Goal: Answer question/provide support: Share knowledge or assist other users

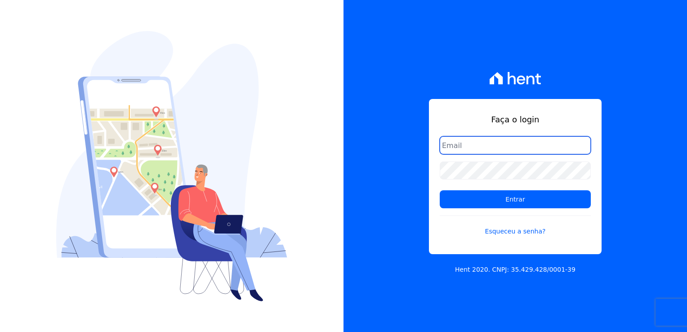
click at [480, 149] on input "email" at bounding box center [515, 145] width 151 height 18
type input "thayna@graalengenharia.com.br"
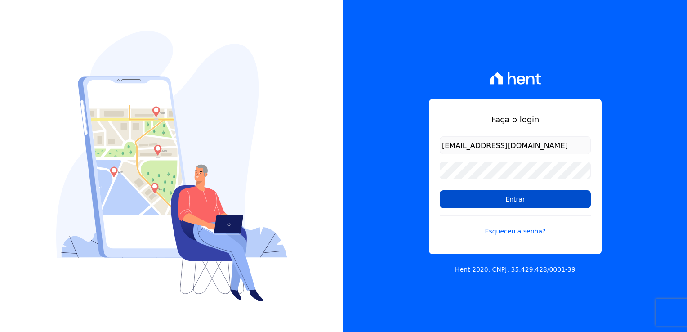
click at [536, 206] on input "Entrar" at bounding box center [515, 199] width 151 height 18
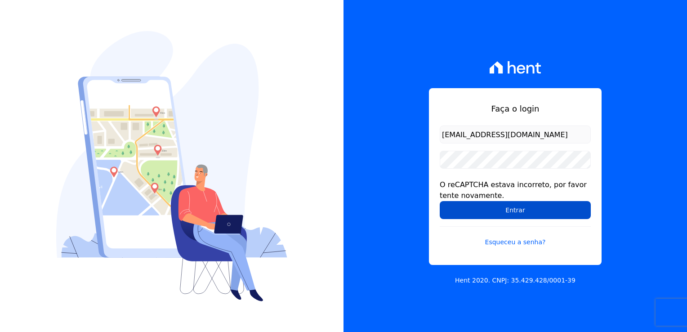
click at [516, 213] on input "Entrar" at bounding box center [515, 210] width 151 height 18
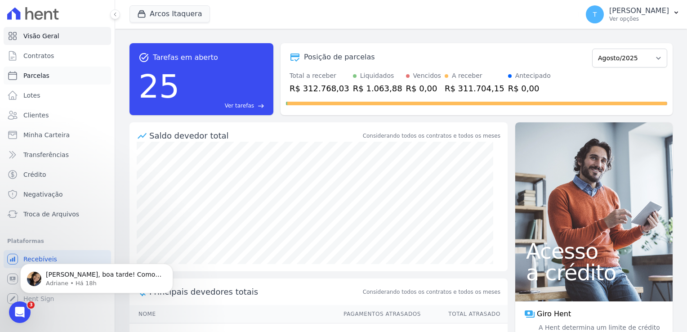
click at [67, 76] on link "Parcelas" at bounding box center [57, 76] width 107 height 18
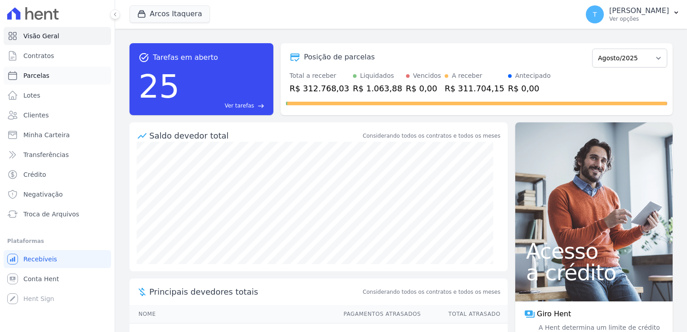
select select
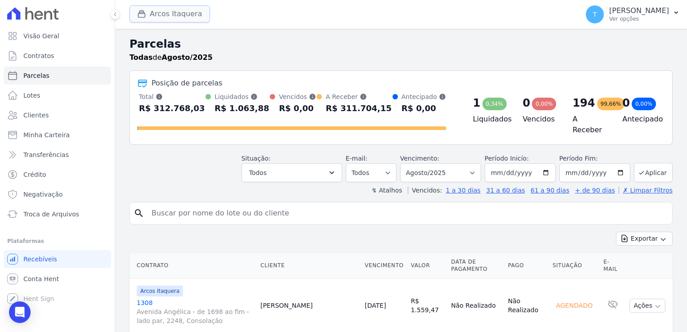
click at [170, 15] on button "Arcos Itaquera" at bounding box center [169, 13] width 80 height 17
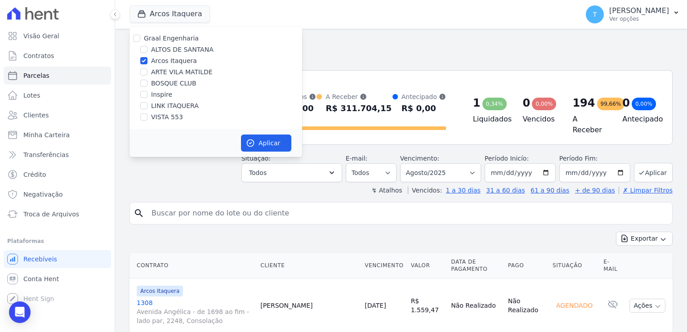
click at [141, 40] on div "Graal Engenharia" at bounding box center [215, 38] width 173 height 9
click at [138, 40] on input "Graal Engenharia" at bounding box center [136, 38] width 7 height 7
checkbox input "true"
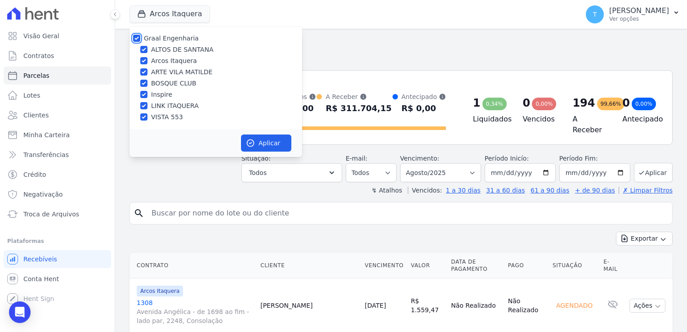
checkbox input "true"
click at [263, 141] on button "Aplicar" at bounding box center [266, 142] width 50 height 17
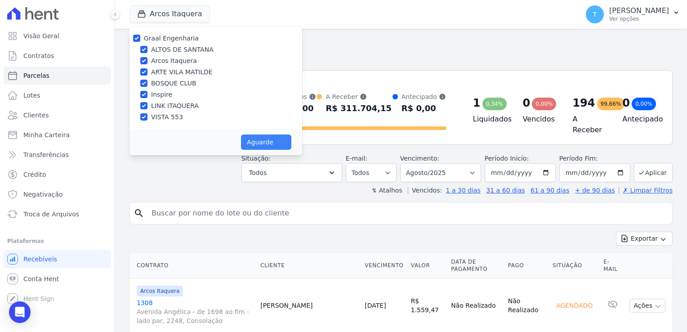
select select
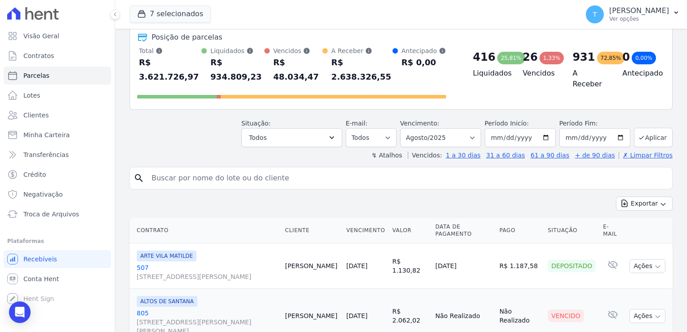
scroll to position [45, 0]
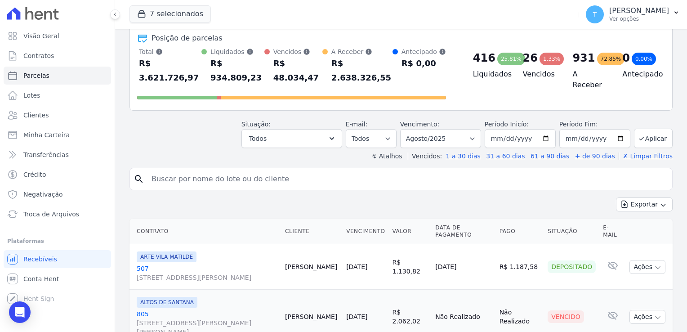
click at [187, 170] on input "search" at bounding box center [407, 179] width 522 height 18
paste input "Jackeline Barbosa Soares"
type input "Jackeline Barbosa Soares"
select select
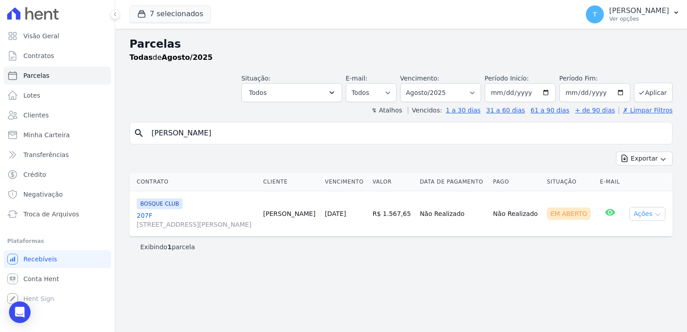
click at [659, 217] on icon "button" at bounding box center [657, 214] width 7 height 7
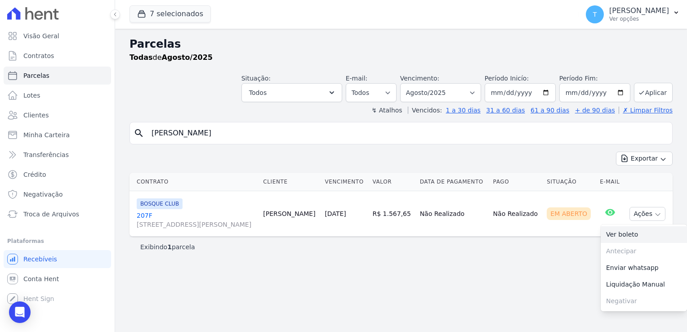
click at [635, 237] on link "Ver boleto" at bounding box center [644, 234] width 86 height 17
click at [181, 12] on button "7 selecionados" at bounding box center [169, 13] width 81 height 17
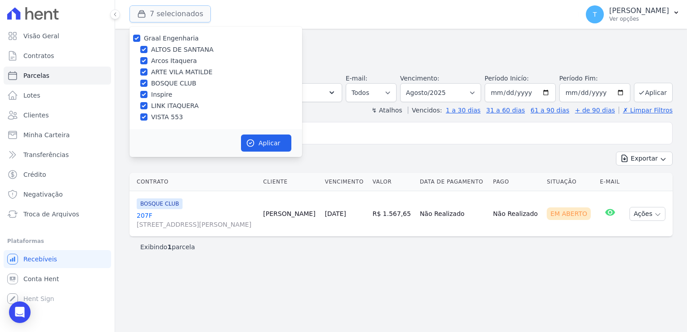
click at [180, 13] on button "7 selecionados" at bounding box center [169, 13] width 81 height 17
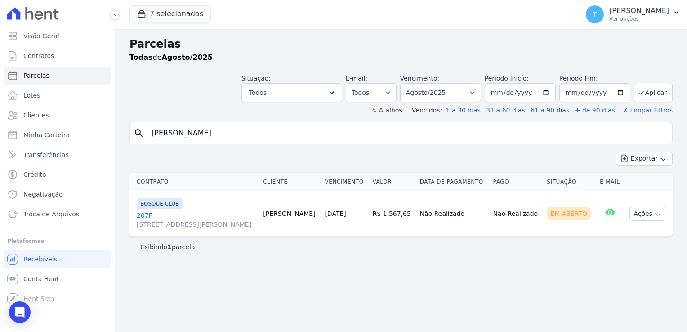
drag, startPoint x: 244, startPoint y: 135, endPoint x: 131, endPoint y: 140, distance: 112.9
click at [131, 140] on div "search Jackeline Barbosa Soares" at bounding box center [400, 133] width 543 height 22
paste input "ose Eduardo Beringuel"
type input "Jose Eduardo Beringuel"
click at [624, 92] on input "[DATE]" at bounding box center [594, 92] width 71 height 19
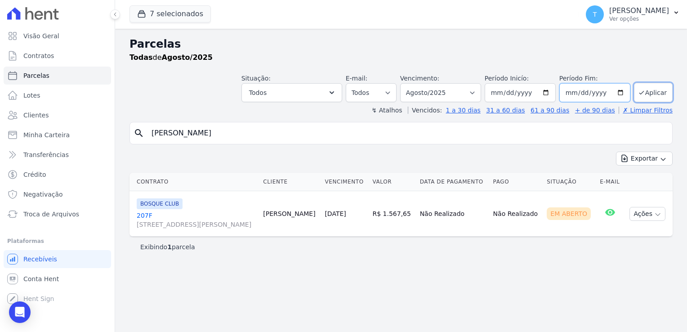
type input "[DATE]"
click at [642, 99] on button "Aplicar" at bounding box center [653, 92] width 39 height 19
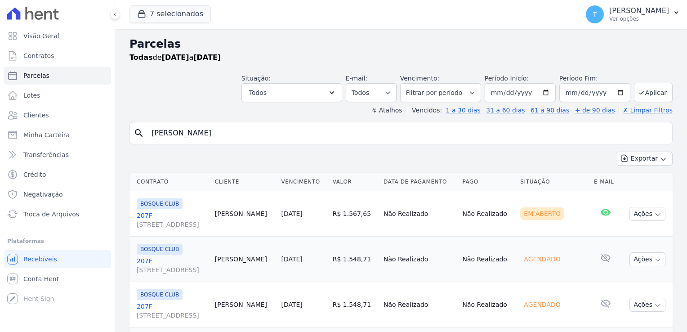
select select
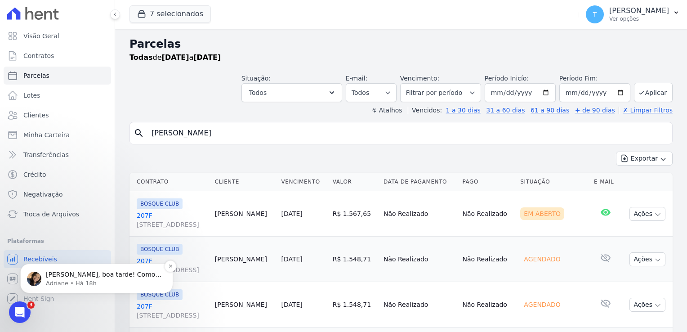
click at [100, 278] on p "Olá Thayna, boa tarde! Como vai? Thayna, quais pagamentos? = )" at bounding box center [104, 274] width 116 height 9
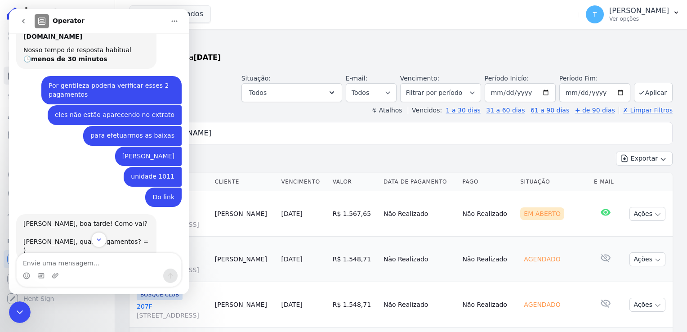
scroll to position [78, 0]
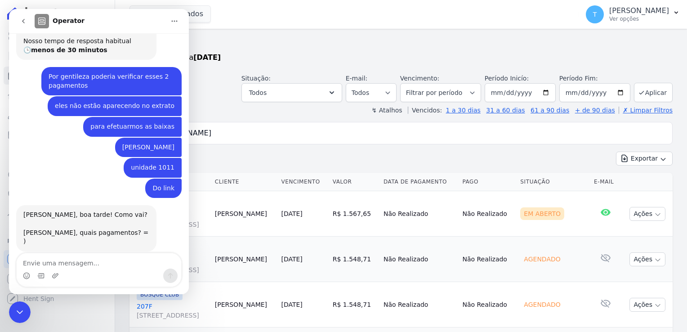
click at [25, 314] on icon "Encerramento do Messenger da Intercom" at bounding box center [19, 312] width 11 height 11
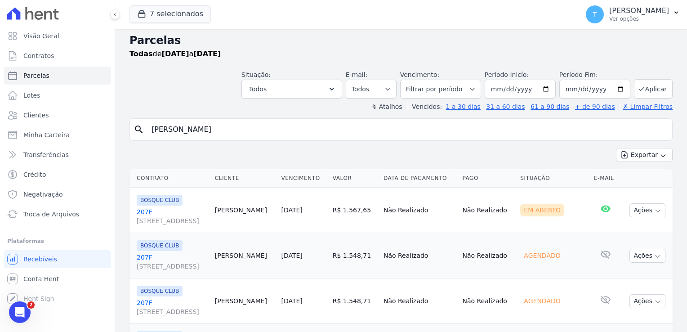
scroll to position [0, 0]
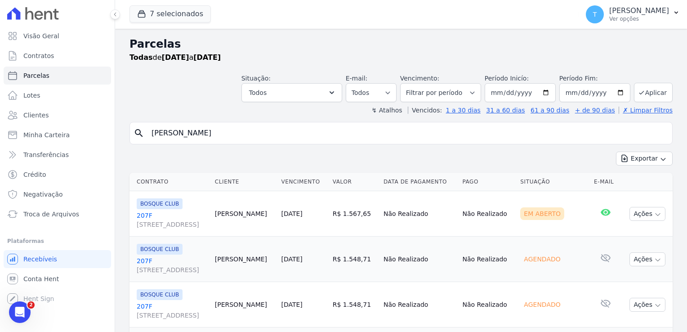
drag, startPoint x: 236, startPoint y: 133, endPoint x: 125, endPoint y: 136, distance: 111.5
click at [125, 136] on div "Parcelas Todas de 01/08/2025 a 30/12/2025 Situação: Agendado Em Aberto Pago Pro…" at bounding box center [401, 260] width 572 height 462
type input "[PERSON_NAME]"
select select
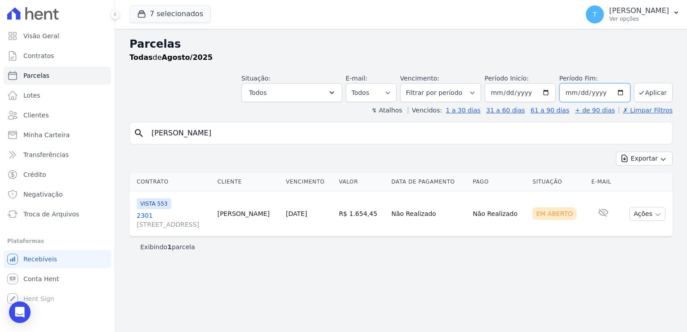
click at [622, 94] on input "[DATE]" at bounding box center [594, 92] width 71 height 19
type input "[DATE]"
click at [643, 99] on button "Aplicar" at bounding box center [653, 92] width 39 height 19
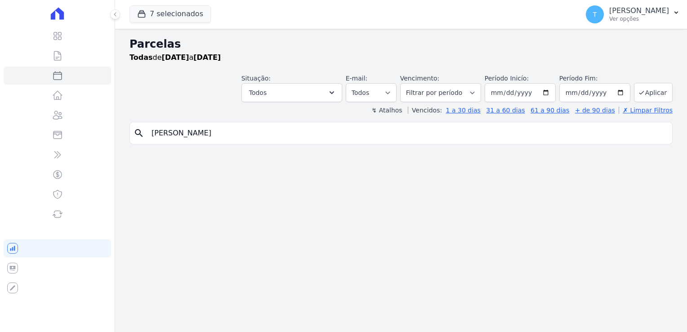
select select
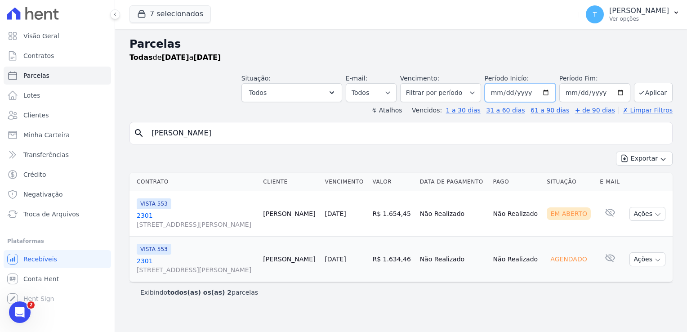
click at [550, 94] on input "[DATE]" at bounding box center [520, 92] width 71 height 19
type input "[DATE]"
click at [648, 90] on button "Aplicar" at bounding box center [653, 92] width 39 height 19
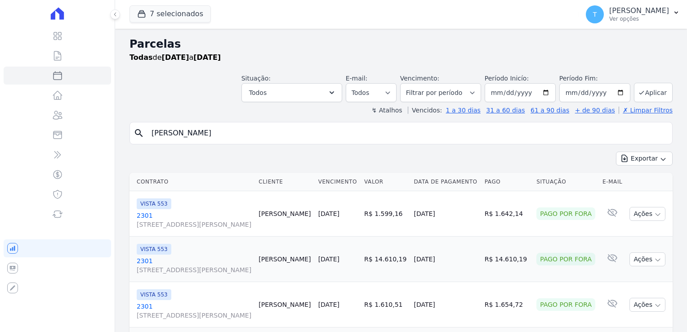
select select
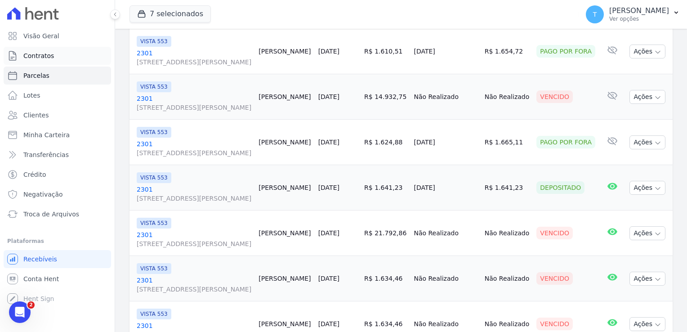
scroll to position [250, 0]
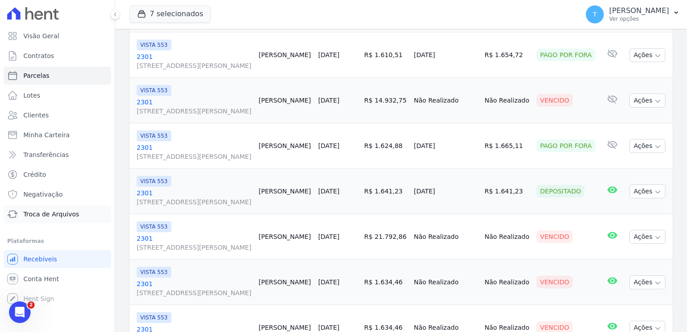
click at [49, 216] on span "Troca de Arquivos" at bounding box center [51, 213] width 56 height 9
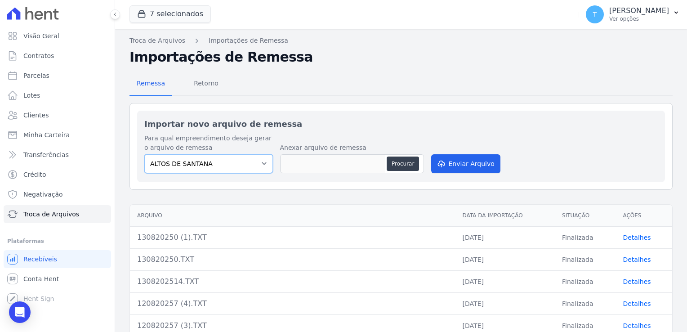
click at [254, 168] on select "ALTOS DE SANTANA Arcos Itaquera ARTE VILA MATILDE BOSQUE CLUB Inspire LINK ITAQ…" at bounding box center [208, 163] width 129 height 19
select select "d58a895b-122e-4f60-b248-6168def9ff2e"
click at [144, 154] on select "ALTOS DE SANTANA Arcos Itaquera ARTE VILA MATILDE BOSQUE CLUB Inspire LINK ITAQ…" at bounding box center [208, 163] width 129 height 19
click at [399, 164] on button "Procurar" at bounding box center [403, 163] width 32 height 14
type input "1408202521.TXT"
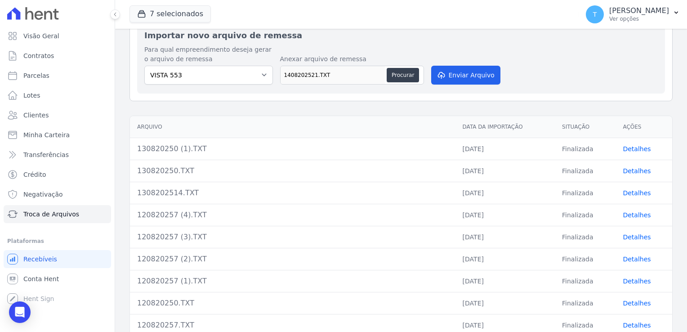
scroll to position [90, 0]
click at [410, 74] on button "Procurar" at bounding box center [403, 74] width 32 height 14
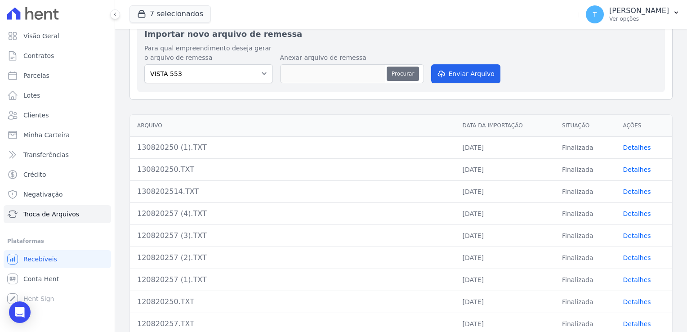
click at [405, 76] on button "Procurar" at bounding box center [403, 74] width 32 height 14
type input "1408202521.TXT"
click at [444, 76] on button "Enviar Arquivo" at bounding box center [465, 73] width 69 height 19
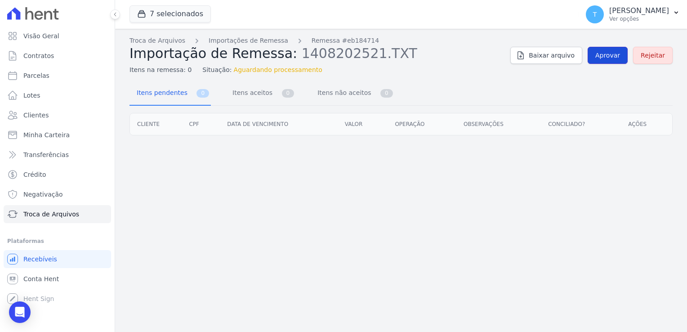
click at [610, 54] on span "Aprovar" at bounding box center [607, 55] width 25 height 9
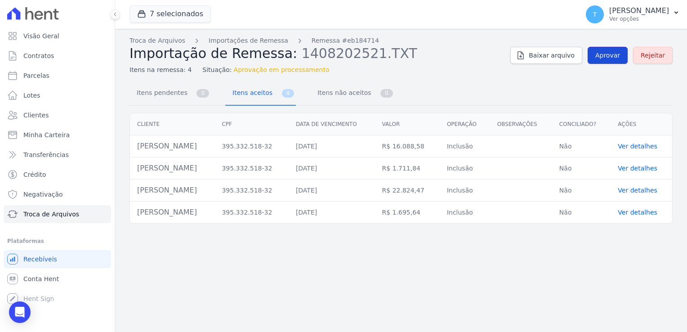
click at [608, 55] on span "Aprovar" at bounding box center [607, 55] width 25 height 9
click at [40, 75] on span "Parcelas" at bounding box center [36, 75] width 26 height 9
select select
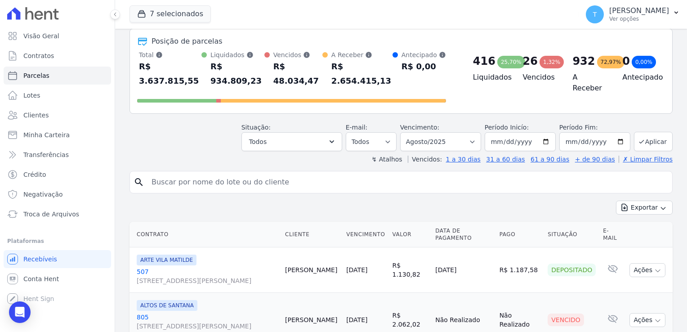
scroll to position [45, 0]
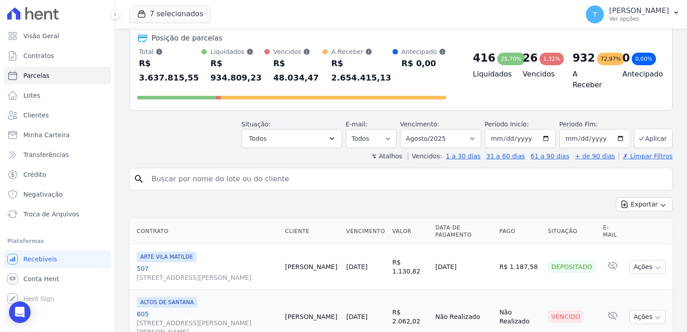
click at [175, 170] on input "search" at bounding box center [407, 179] width 522 height 18
paste input "Jose Eduardo Beringuel"
type input "Jose Eduardo Beringuel"
click at [616, 197] on button "Exportar" at bounding box center [644, 204] width 57 height 14
click at [259, 170] on input "Jose Eduardo Beringuel" at bounding box center [407, 179] width 522 height 18
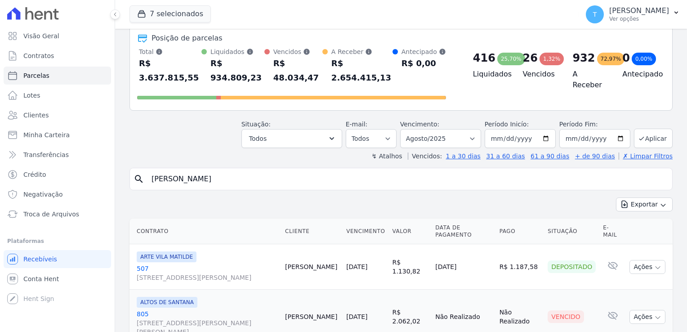
select select
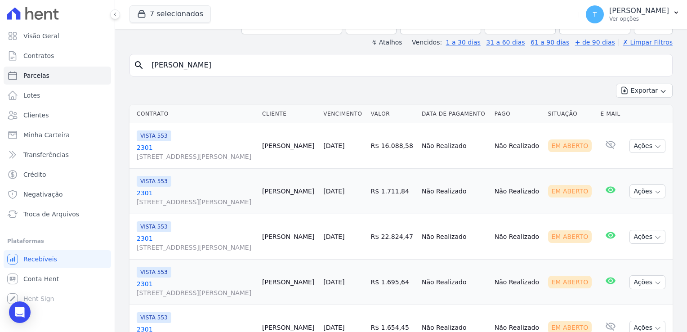
scroll to position [112, 0]
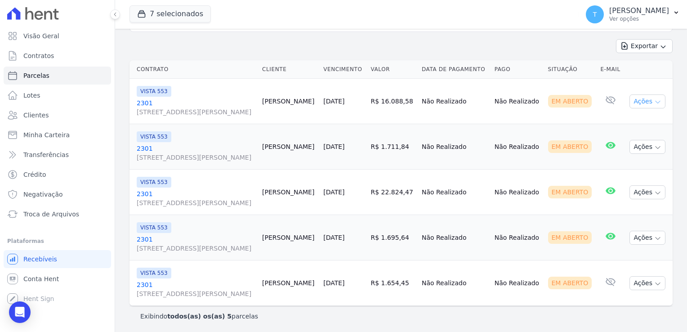
click at [654, 100] on icon "button" at bounding box center [657, 101] width 7 height 7
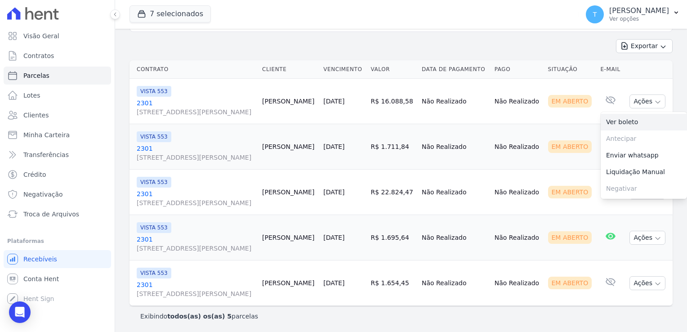
click at [634, 124] on link "Ver boleto" at bounding box center [644, 122] width 86 height 17
click at [568, 134] on td "Em Aberto" at bounding box center [570, 146] width 53 height 45
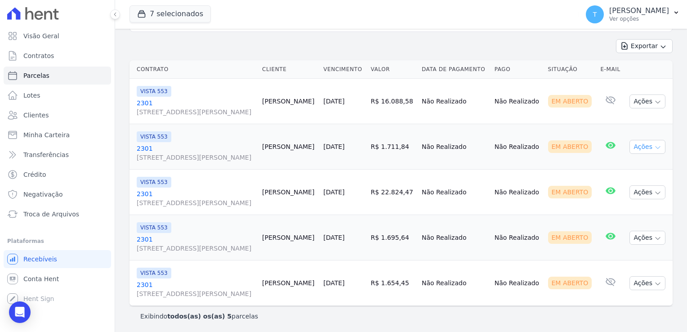
click at [654, 148] on icon "button" at bounding box center [657, 147] width 7 height 7
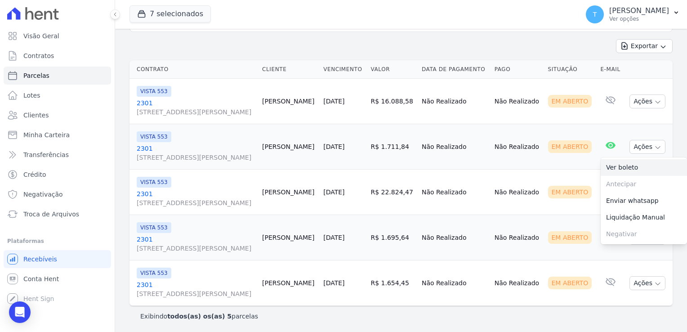
click at [637, 166] on link "Ver boleto" at bounding box center [644, 167] width 86 height 17
click at [544, 176] on td "Em Aberto" at bounding box center [570, 191] width 53 height 45
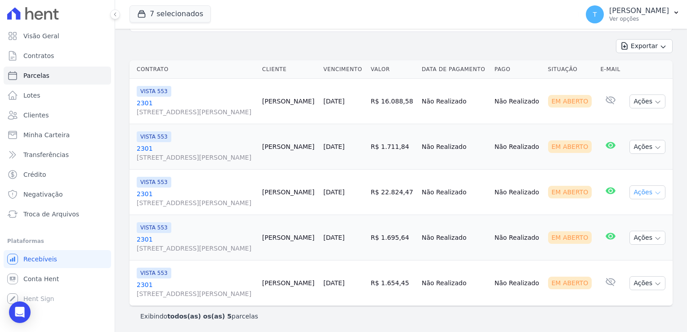
click at [654, 193] on icon "button" at bounding box center [657, 192] width 7 height 7
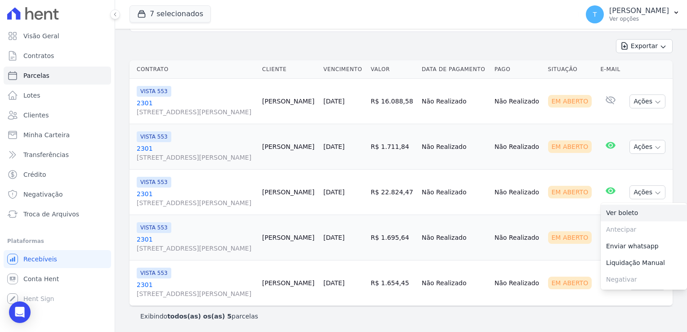
click at [629, 212] on link "Ver boleto" at bounding box center [644, 213] width 86 height 17
click at [570, 223] on td "Em Aberto" at bounding box center [570, 237] width 53 height 45
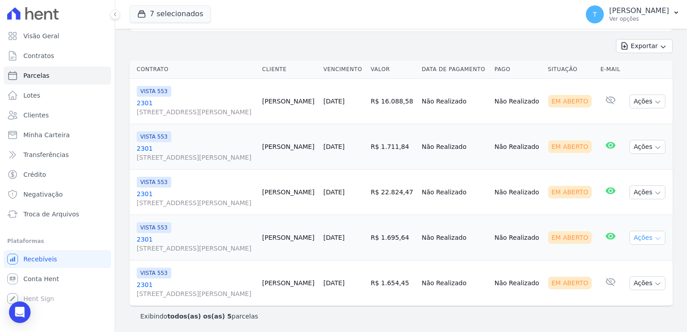
click at [654, 235] on icon "button" at bounding box center [657, 238] width 7 height 7
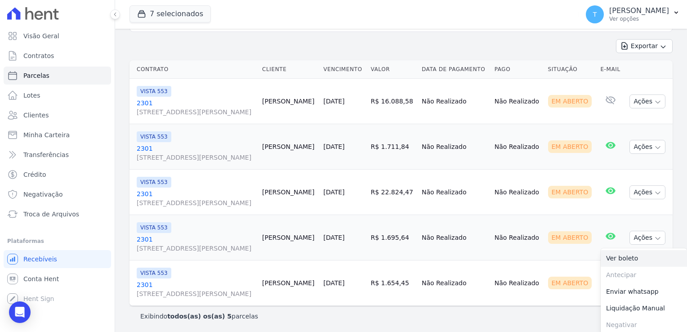
click at [629, 258] on link "Ver boleto" at bounding box center [644, 258] width 86 height 17
click at [21, 314] on icon "Open Intercom Messenger" at bounding box center [20, 312] width 12 height 12
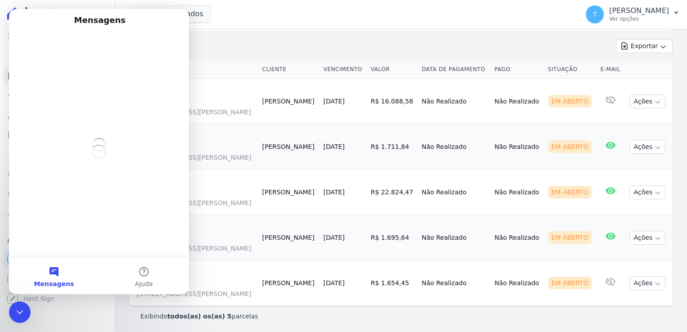
scroll to position [0, 0]
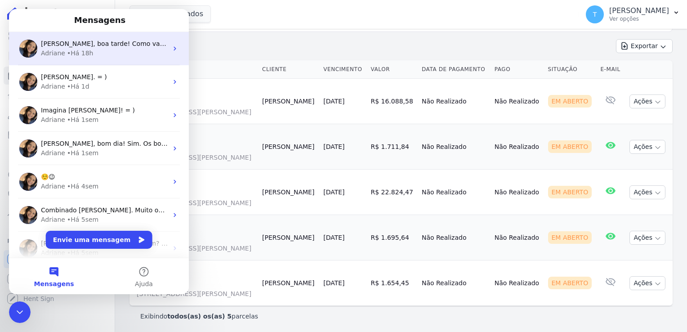
click at [93, 53] on div "Adriane • Há 18h" at bounding box center [104, 53] width 127 height 9
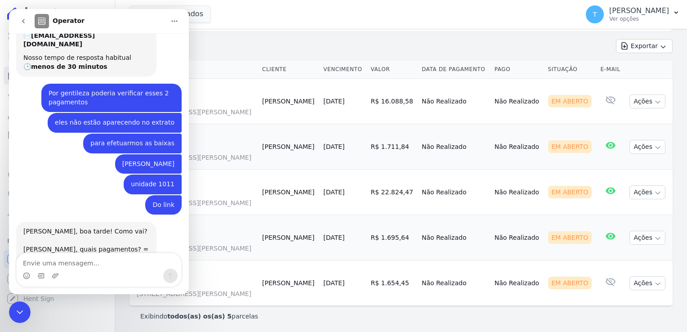
scroll to position [78, 0]
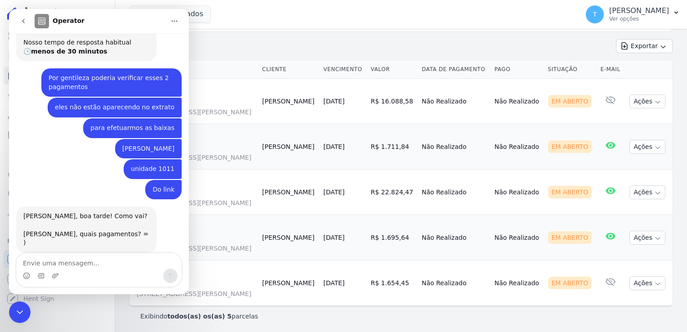
drag, startPoint x: 89, startPoint y: 138, endPoint x: 169, endPoint y: 137, distance: 80.0
click at [169, 144] on div "[PERSON_NAME]" at bounding box center [148, 148] width 52 height 9
copy div "[PERSON_NAME]"
click at [18, 312] on icon "Encerramento do Messenger da Intercom" at bounding box center [20, 312] width 6 height 4
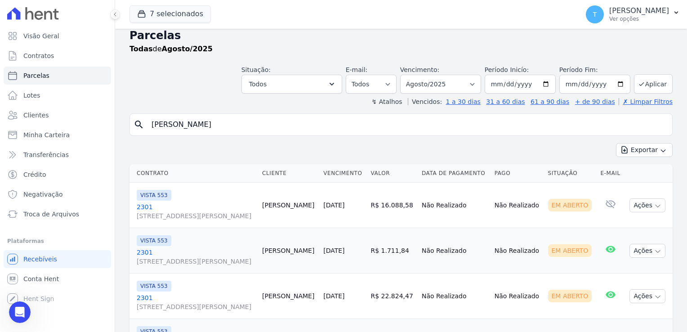
scroll to position [0, 0]
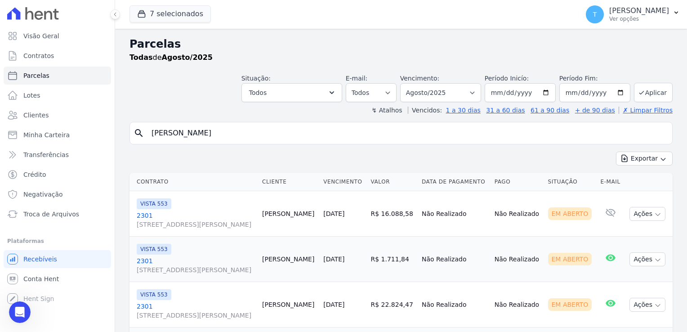
drag, startPoint x: 247, startPoint y: 134, endPoint x: 150, endPoint y: 136, distance: 97.1
click at [150, 136] on input "Jose Eduardo Beringuel" at bounding box center [407, 133] width 522 height 18
paste input "[PERSON_NAME]"
type input "[PERSON_NAME]"
select select
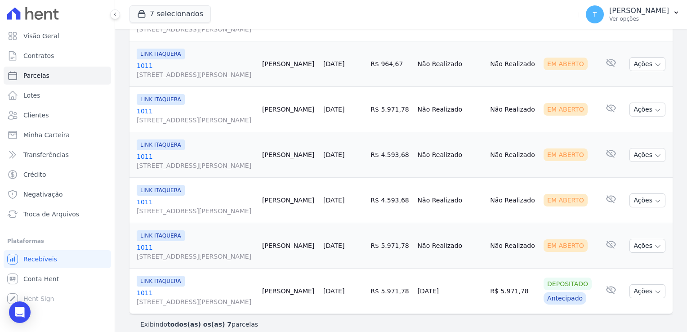
scroll to position [203, 0]
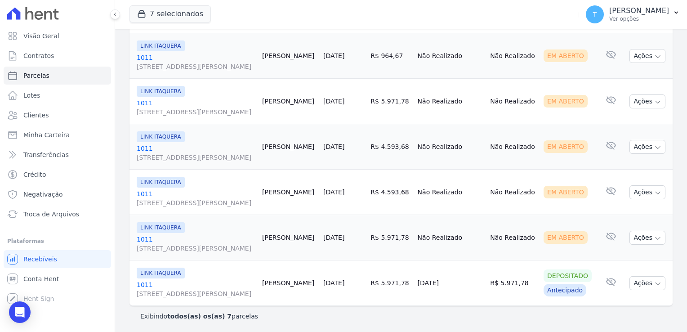
click at [147, 284] on link "1011 Avenida Angélica, 2248, andar 11, Consolação" at bounding box center [196, 289] width 118 height 18
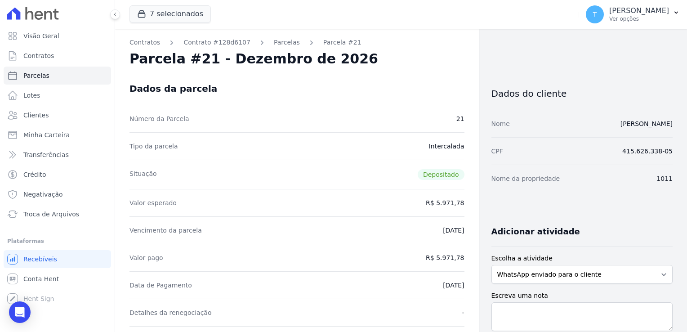
select select
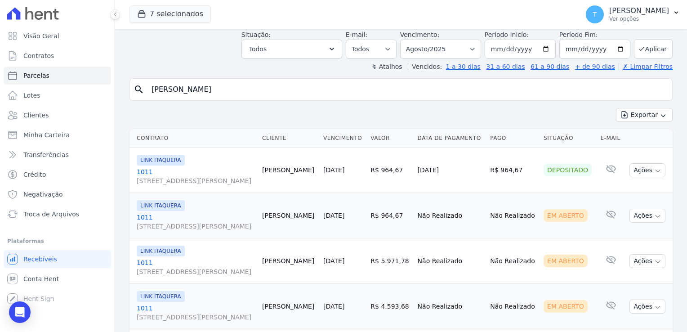
scroll to position [45, 0]
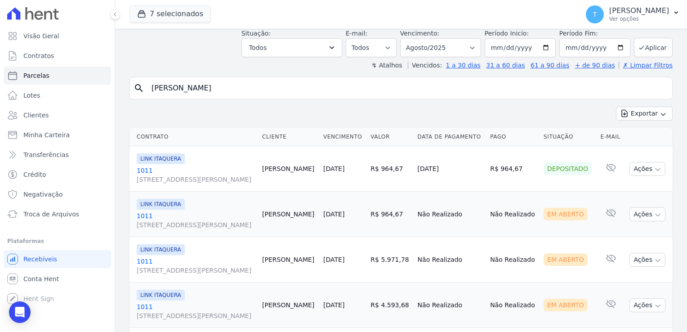
click at [149, 177] on span "[STREET_ADDRESS][PERSON_NAME]" at bounding box center [196, 179] width 118 height 9
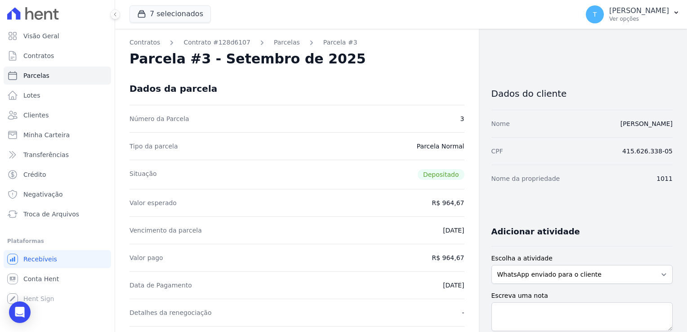
select select
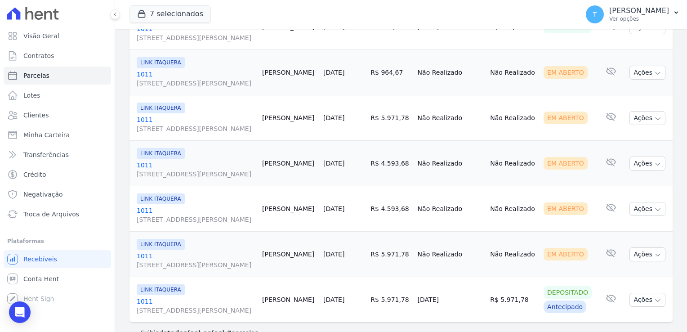
scroll to position [203, 0]
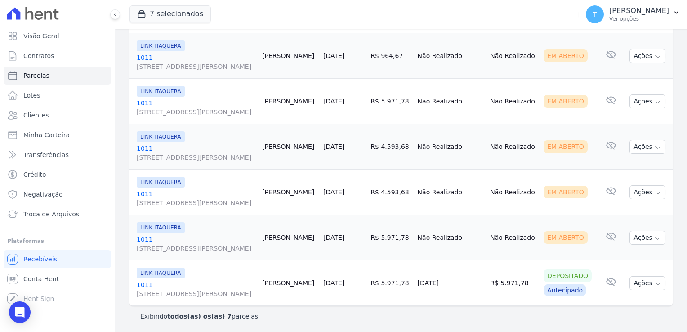
click at [147, 280] on link "1011 Avenida Angélica, 2248, andar 11, Consolação" at bounding box center [196, 289] width 118 height 18
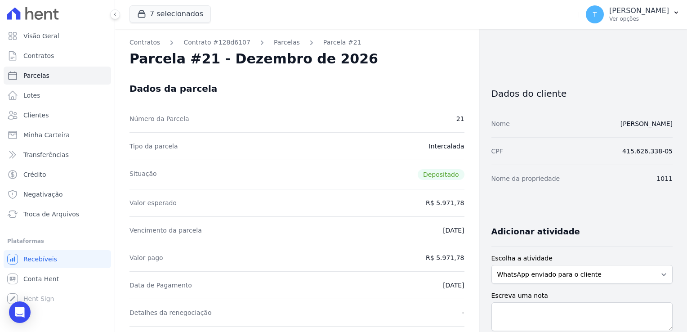
select select
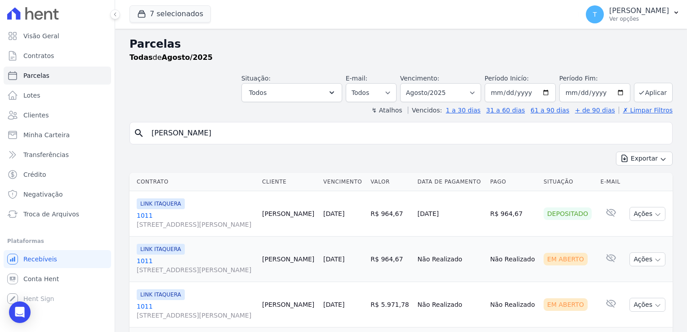
click at [149, 214] on link "1011 [STREET_ADDRESS]" at bounding box center [196, 220] width 118 height 18
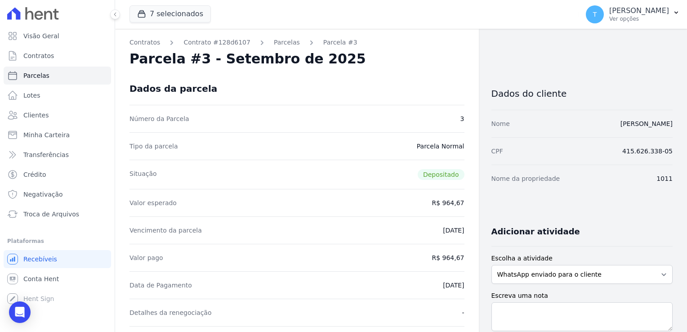
select select
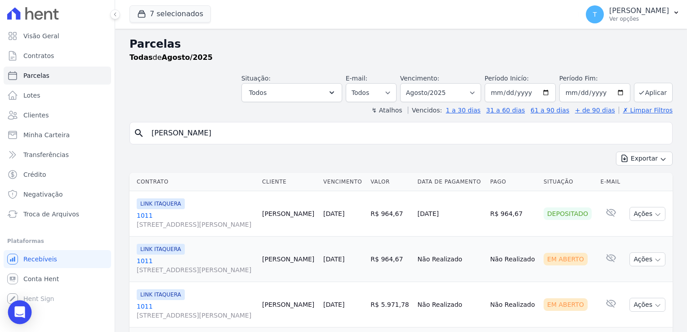
click at [22, 318] on div "Open Intercom Messenger" at bounding box center [20, 312] width 24 height 24
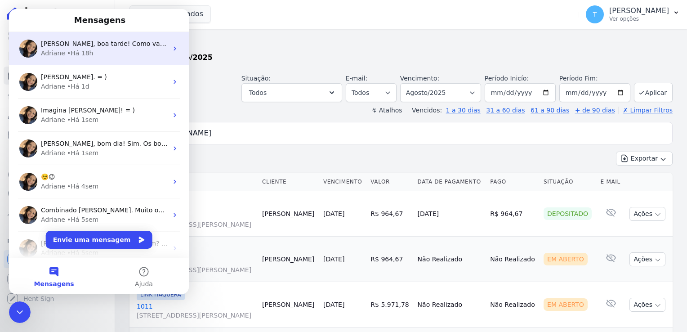
click at [95, 49] on div "Adriane • Há 18h" at bounding box center [104, 53] width 127 height 9
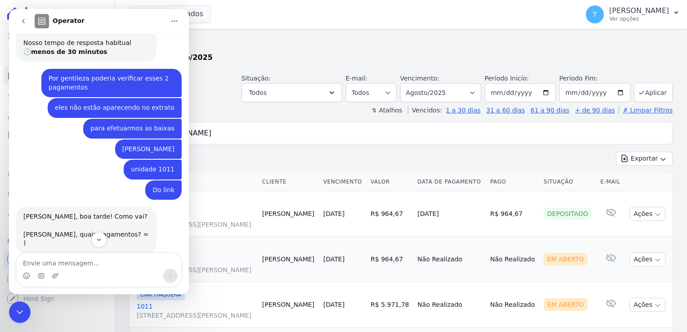
scroll to position [78, 0]
click at [20, 310] on icon "Encerramento do Messenger da Intercom" at bounding box center [19, 312] width 11 height 11
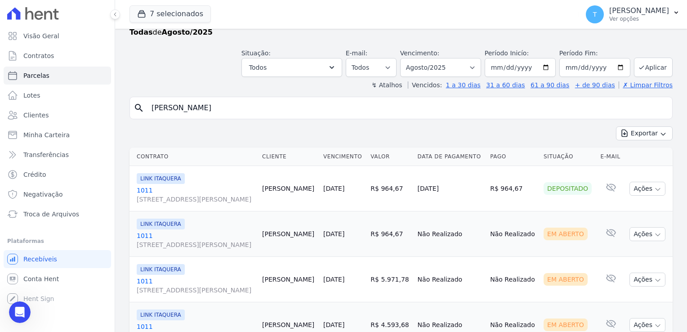
scroll to position [23, 0]
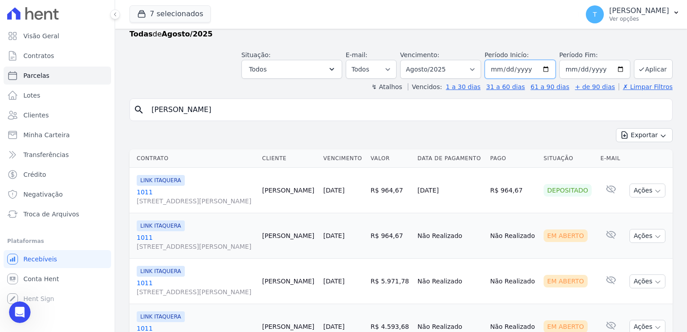
click at [545, 71] on input "[DATE]" at bounding box center [520, 69] width 71 height 19
type input "[DATE]"
click at [651, 68] on button "Aplicar" at bounding box center [653, 68] width 39 height 19
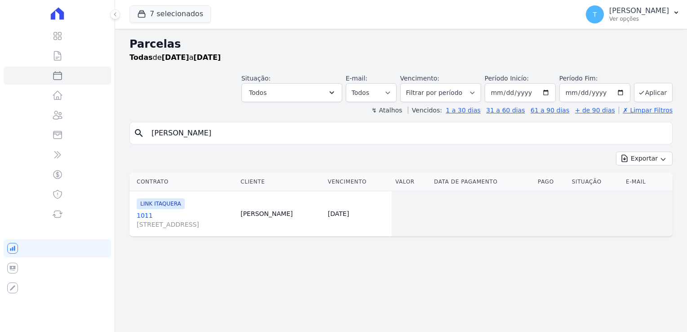
select select
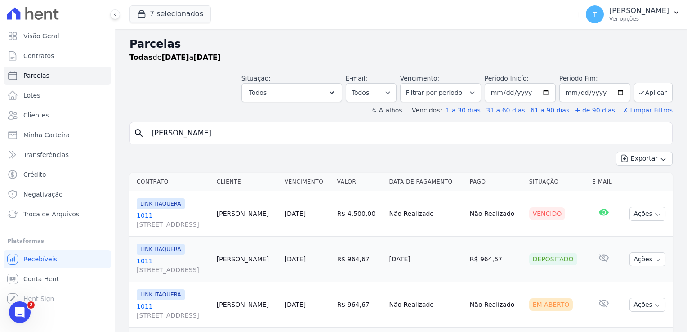
click at [145, 250] on span "LINK ITAQUERA" at bounding box center [161, 249] width 48 height 11
click at [142, 265] on span "[STREET_ADDRESS]" at bounding box center [173, 269] width 73 height 9
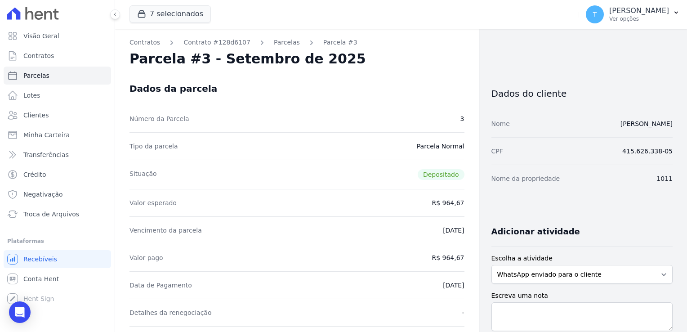
select select
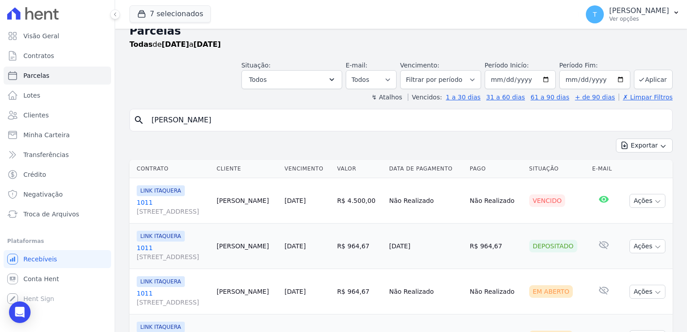
scroll to position [90, 0]
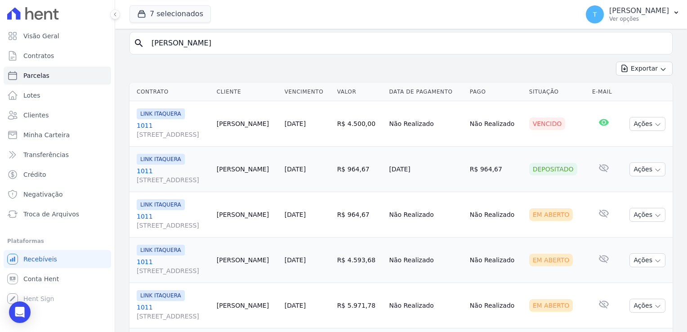
click at [140, 172] on link "1011 [STREET_ADDRESS]" at bounding box center [173, 175] width 73 height 18
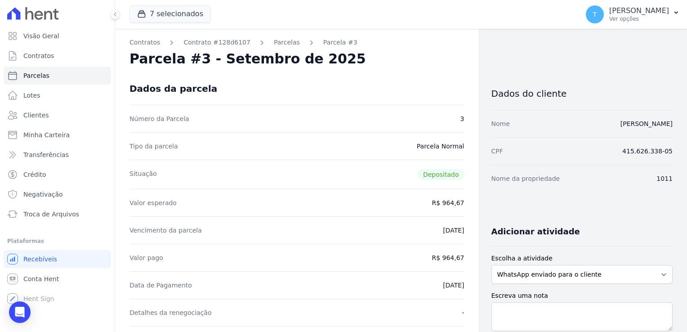
select select
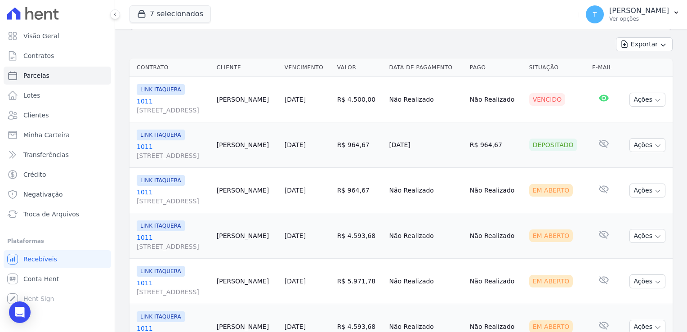
scroll to position [113, 0]
click at [142, 147] on link "1011 [STREET_ADDRESS]" at bounding box center [173, 152] width 73 height 18
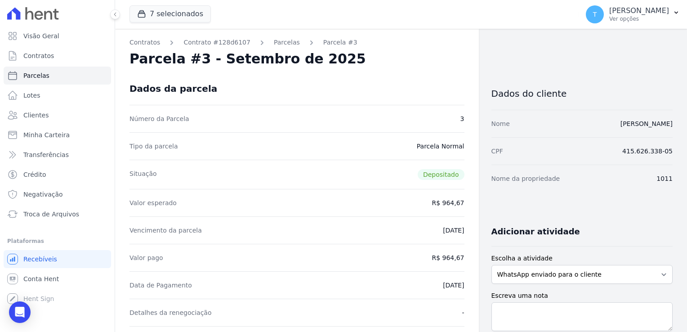
select select
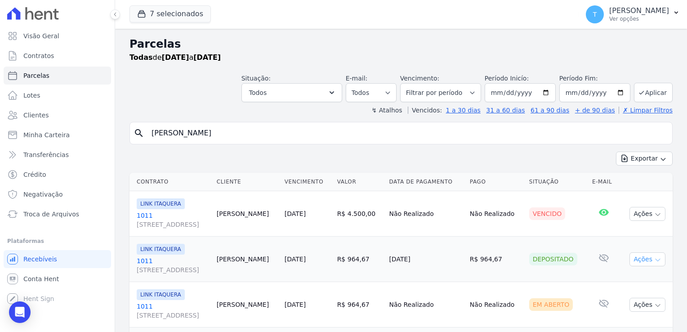
click at [655, 260] on button "Ações" at bounding box center [647, 259] width 36 height 14
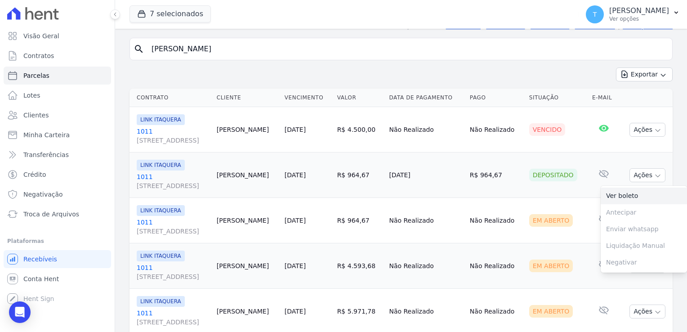
scroll to position [90, 0]
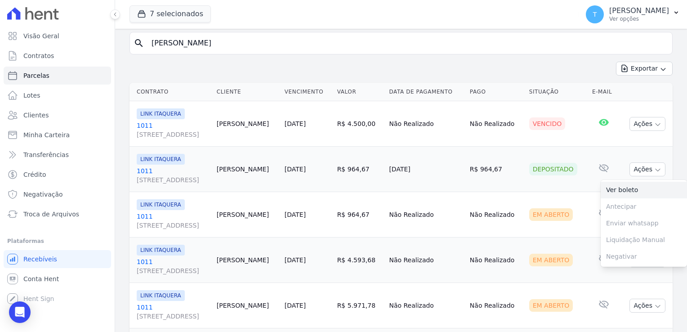
click at [604, 189] on link "Ver boleto" at bounding box center [644, 190] width 86 height 17
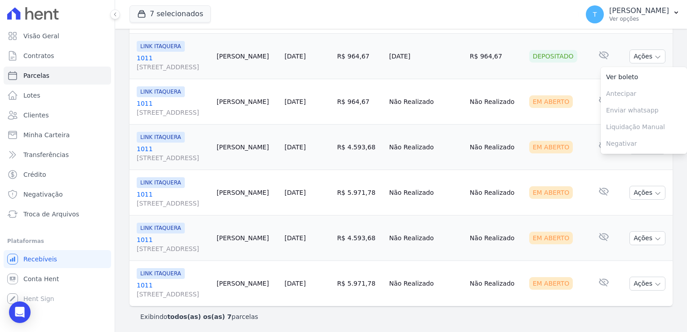
scroll to position [203, 0]
click at [334, 85] on td "[DATE]" at bounding box center [307, 101] width 53 height 45
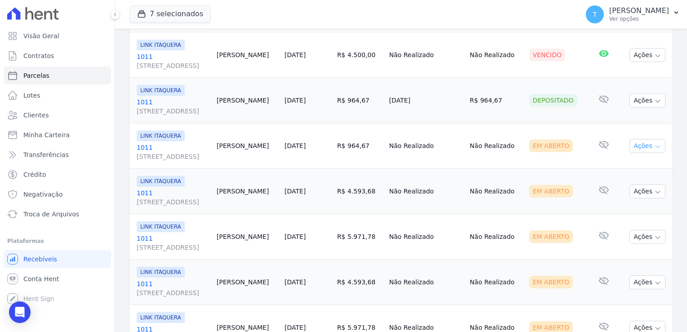
scroll to position [158, 0]
click at [654, 147] on icon "button" at bounding box center [657, 146] width 7 height 7
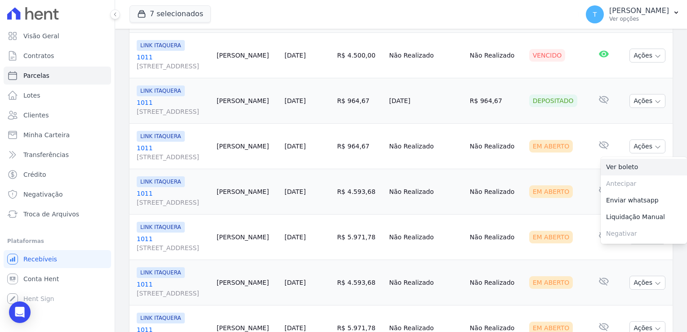
click at [640, 166] on link "Ver boleto" at bounding box center [644, 167] width 86 height 17
click at [654, 98] on icon "button" at bounding box center [657, 101] width 7 height 7
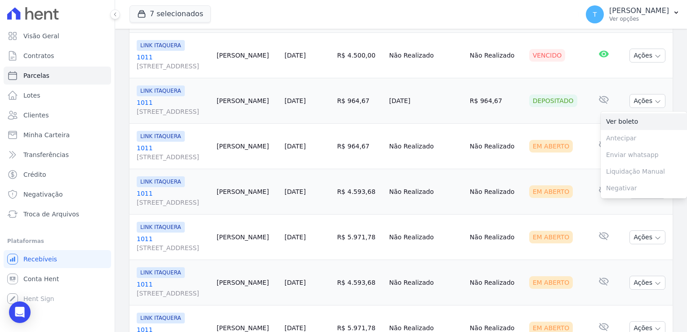
click at [633, 122] on link "Ver boleto" at bounding box center [644, 121] width 86 height 17
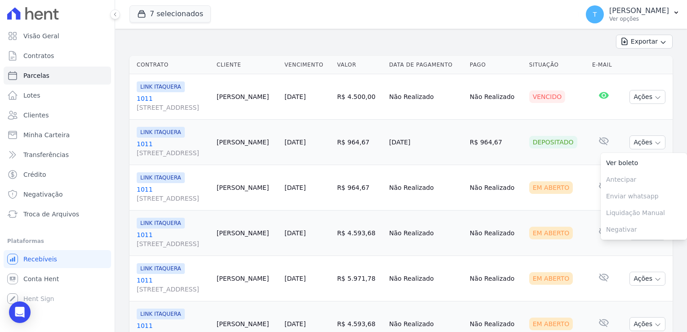
scroll to position [113, 0]
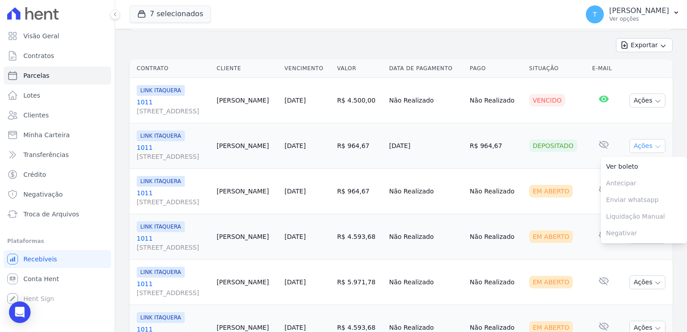
click at [654, 143] on icon "button" at bounding box center [657, 146] width 7 height 7
click at [654, 144] on icon "button" at bounding box center [657, 146] width 7 height 7
click at [642, 165] on link "Ver boleto" at bounding box center [644, 166] width 86 height 17
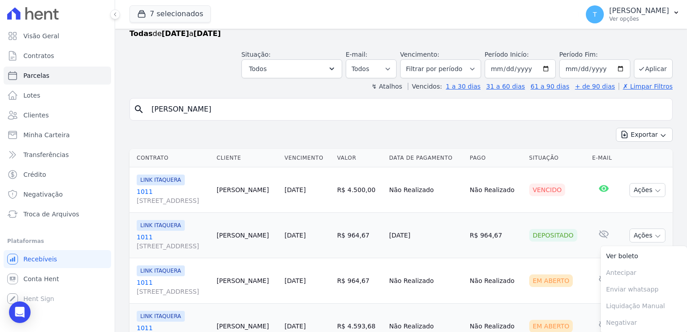
scroll to position [23, 0]
click at [613, 67] on input "2025-08-31" at bounding box center [594, 69] width 71 height 19
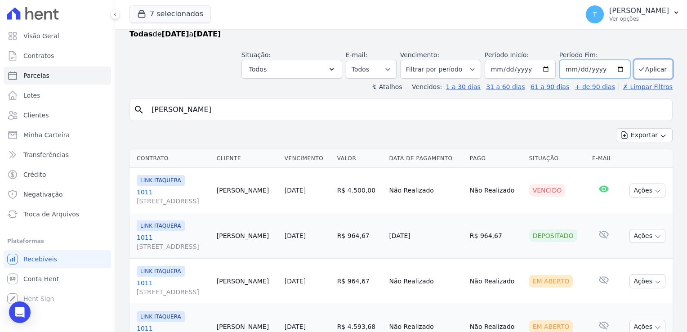
type input "[DATE]"
click at [640, 71] on button "Aplicar" at bounding box center [653, 68] width 39 height 19
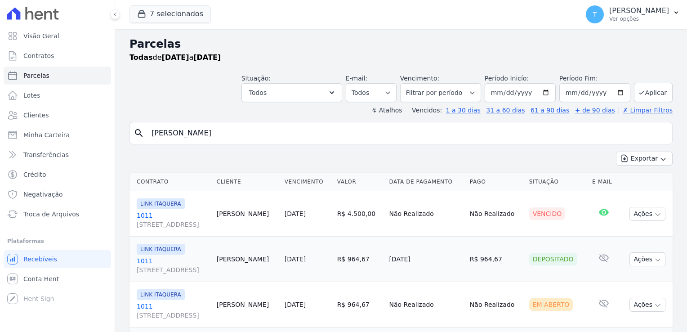
select select
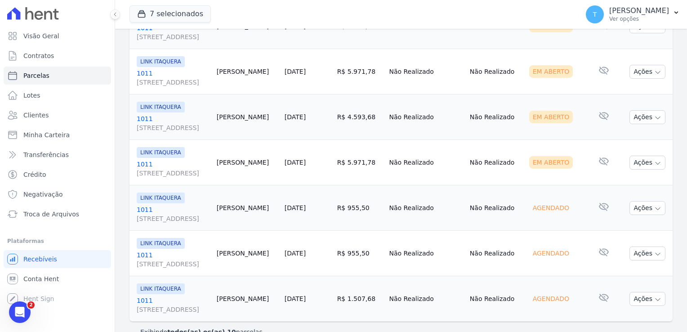
scroll to position [339, 0]
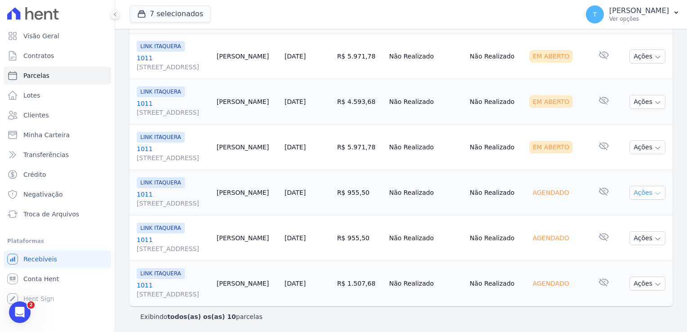
click at [655, 193] on icon "button" at bounding box center [657, 193] width 4 height 2
click at [20, 313] on icon "Abertura do Messenger da Intercom" at bounding box center [20, 311] width 6 height 7
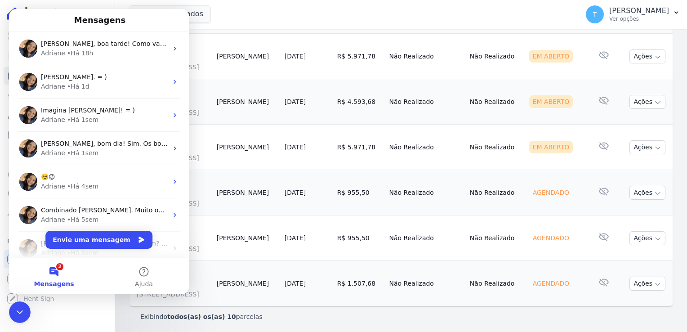
scroll to position [0, 0]
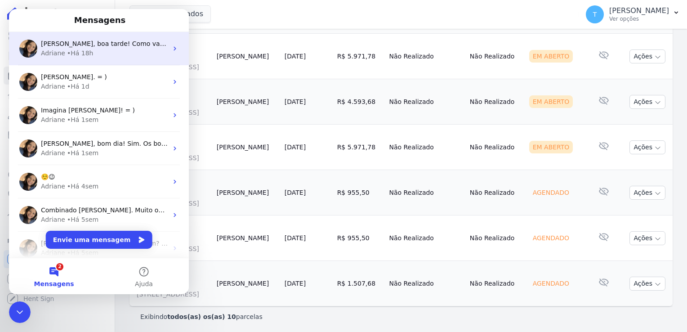
click at [95, 58] on div "[PERSON_NAME], boa tarde! Como vai? [PERSON_NAME], quais pagamentos? = ) [PERSO…" at bounding box center [99, 48] width 180 height 33
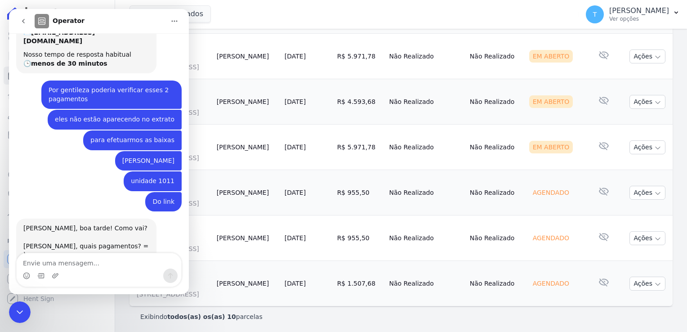
scroll to position [78, 0]
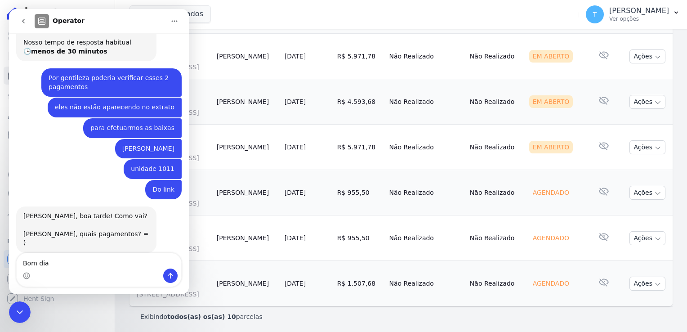
type textarea "Bom dia!"
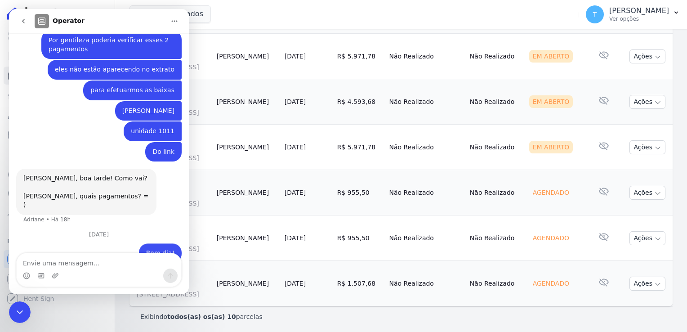
scroll to position [129, 0]
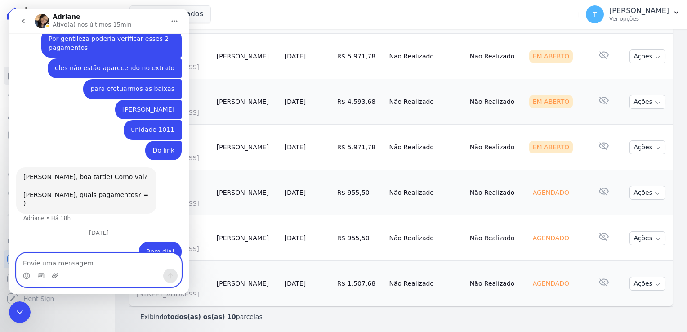
click at [53, 276] on icon "Upload do anexo" at bounding box center [55, 275] width 6 height 5
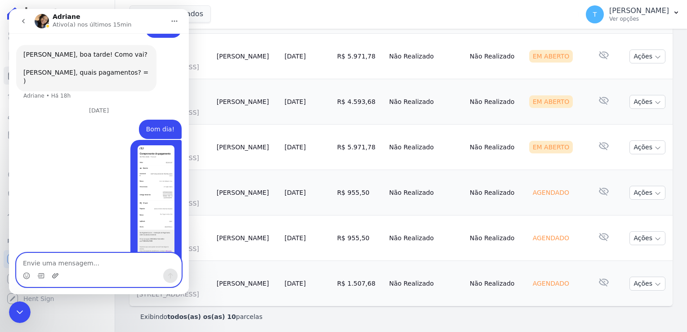
scroll to position [261, 0]
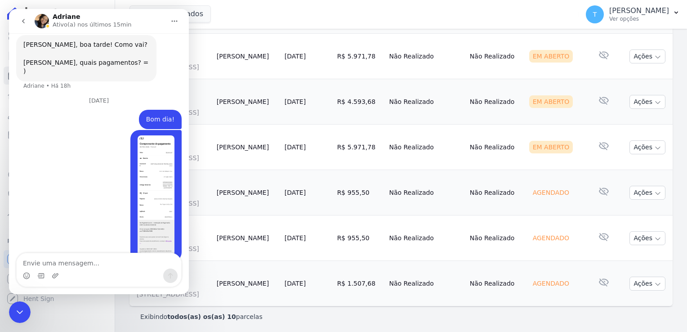
click at [13, 313] on div "Encerramento do Messenger da Intercom" at bounding box center [20, 312] width 22 height 22
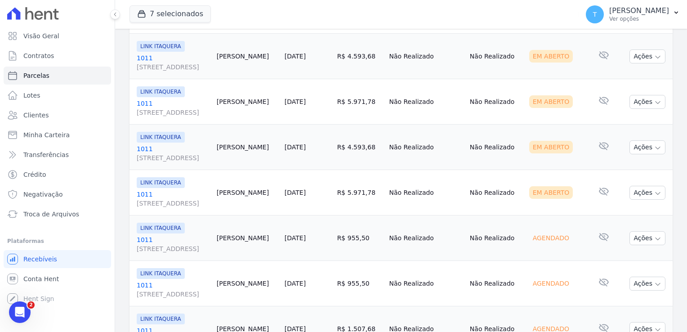
scroll to position [114, 0]
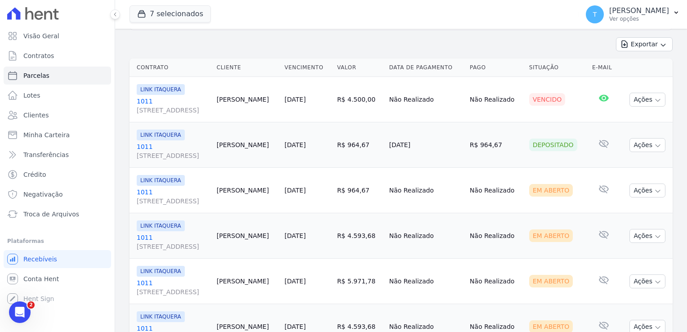
click at [143, 143] on link "1011 [STREET_ADDRESS]" at bounding box center [173, 151] width 73 height 18
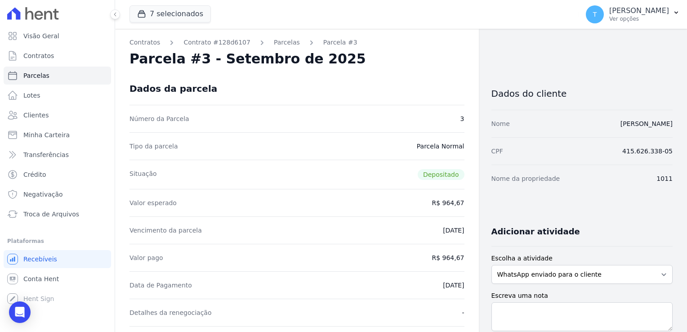
select select
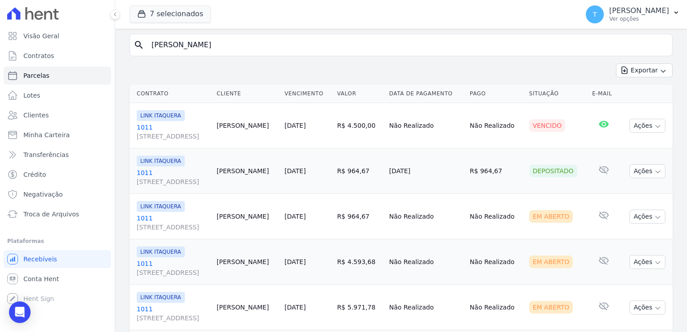
scroll to position [90, 0]
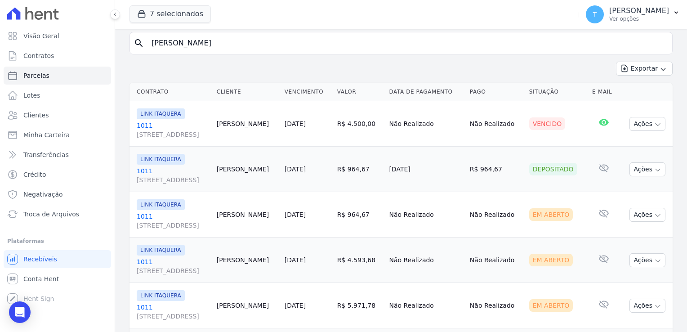
click at [143, 127] on link "1011 [STREET_ADDRESS]" at bounding box center [173, 130] width 73 height 18
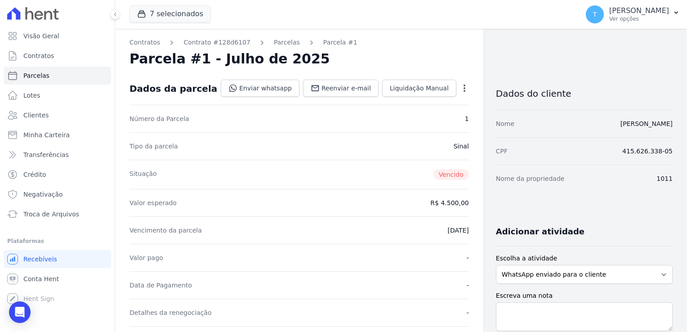
select select
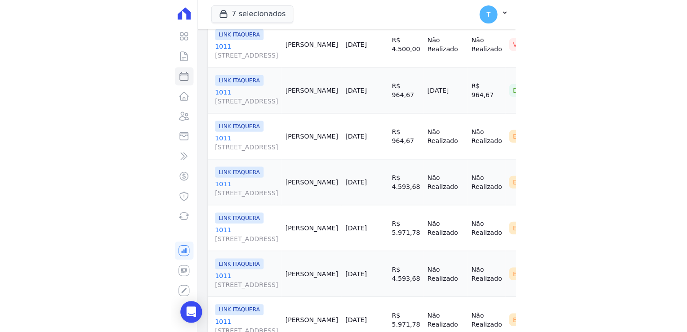
scroll to position [180, 0]
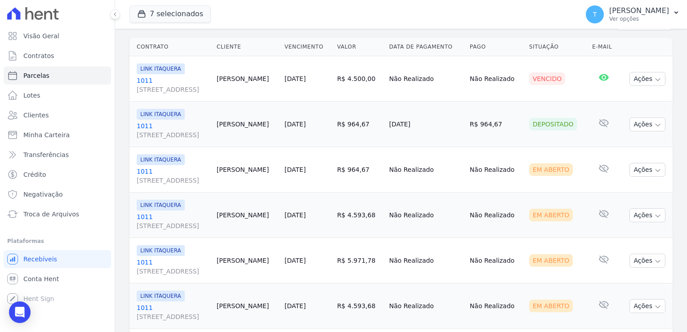
scroll to position [135, 0]
click at [655, 171] on button "Ações" at bounding box center [647, 170] width 36 height 14
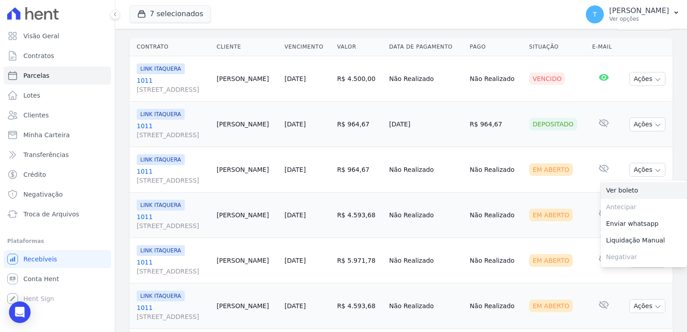
click at [633, 192] on link "Ver boleto" at bounding box center [644, 190] width 86 height 17
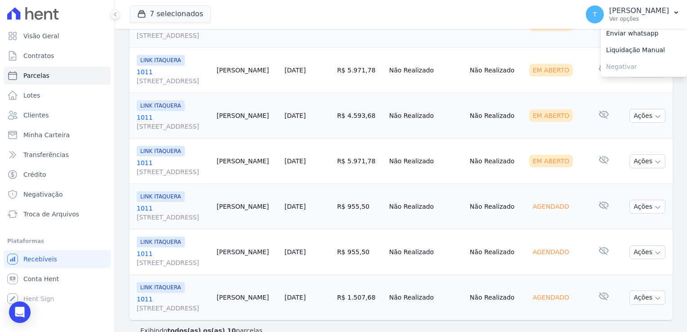
scroll to position [339, 0]
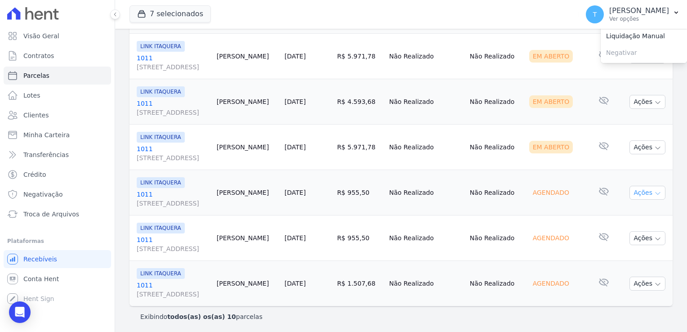
click at [654, 191] on icon "button" at bounding box center [657, 193] width 7 height 7
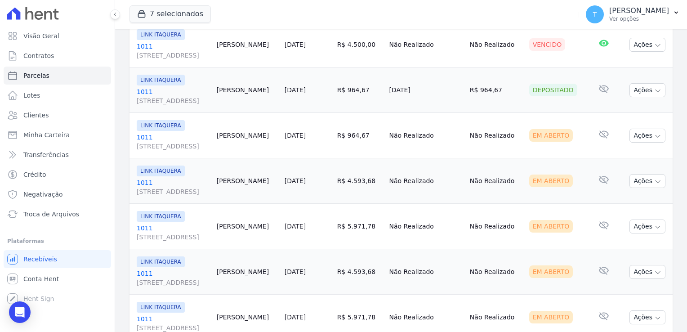
scroll to position [114, 0]
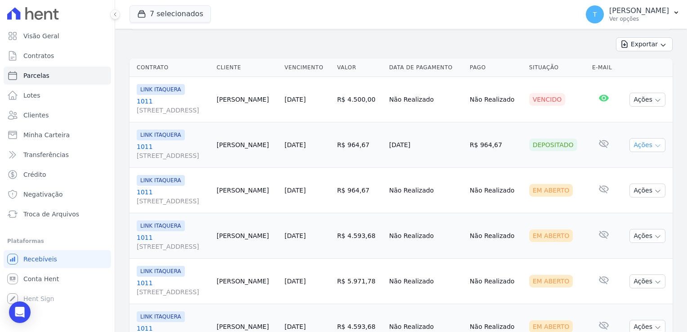
click at [654, 147] on icon "button" at bounding box center [657, 145] width 7 height 7
click at [628, 167] on link "Ver boleto" at bounding box center [644, 165] width 86 height 17
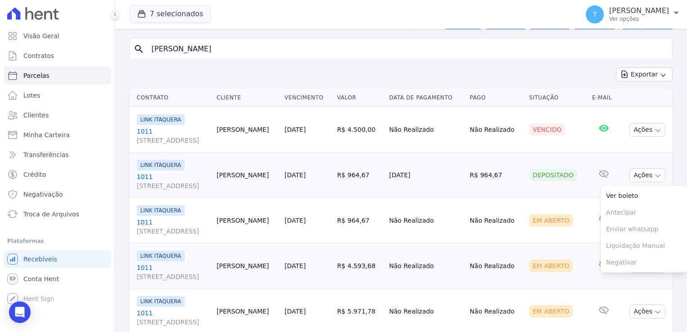
scroll to position [0, 0]
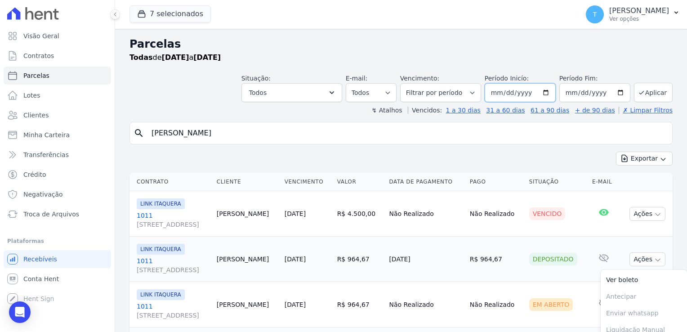
click at [545, 93] on input "[DATE]" at bounding box center [520, 92] width 71 height 19
type input "[DATE]"
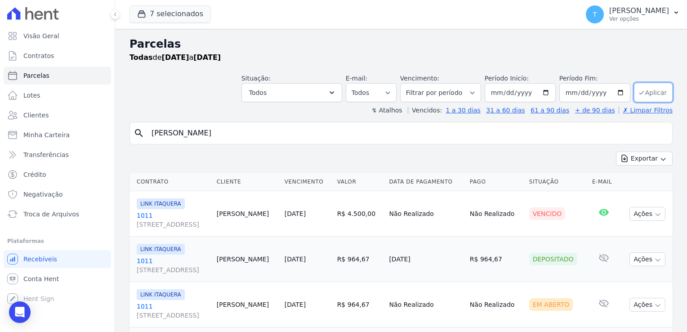
click at [648, 90] on button "Aplicar" at bounding box center [653, 92] width 39 height 19
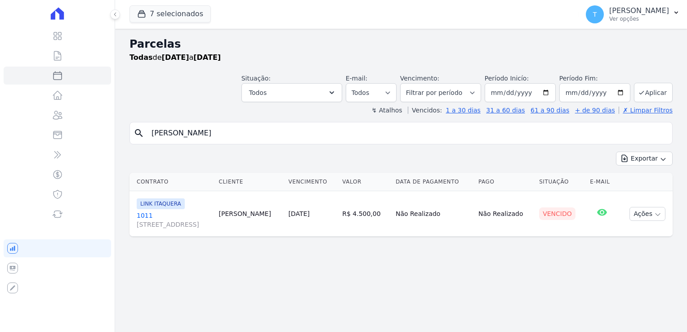
select select
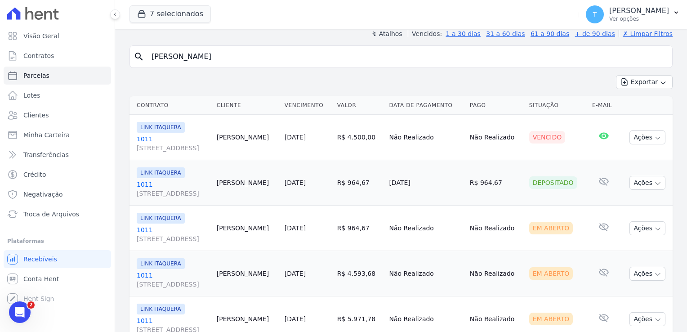
scroll to position [69, 0]
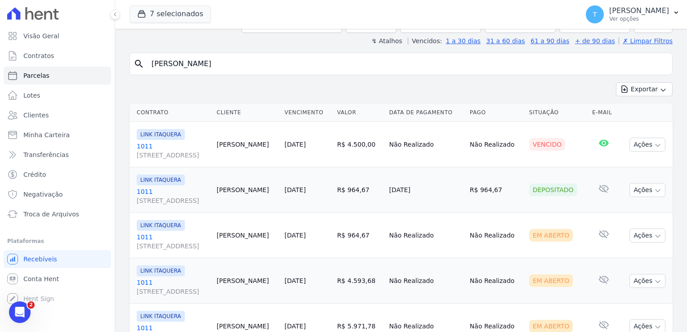
click at [21, 307] on icon "Abertura do Messenger da Intercom" at bounding box center [20, 312] width 15 height 15
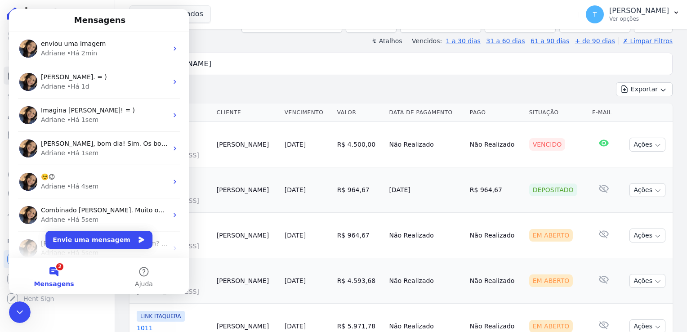
scroll to position [0, 0]
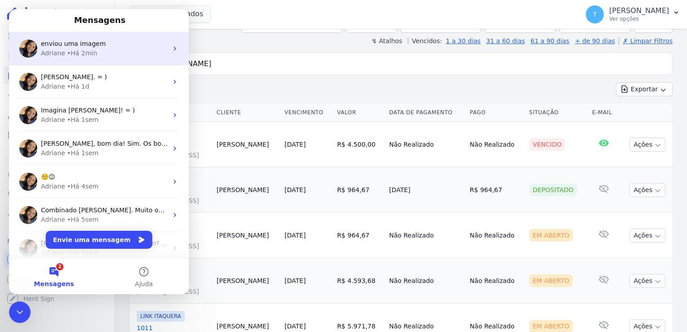
click at [85, 54] on div "• Há 2min" at bounding box center [82, 53] width 30 height 9
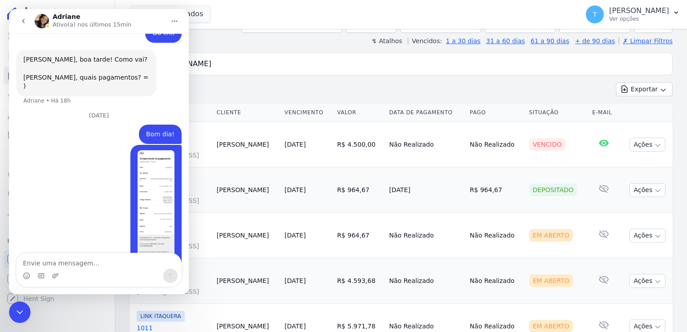
scroll to position [261, 0]
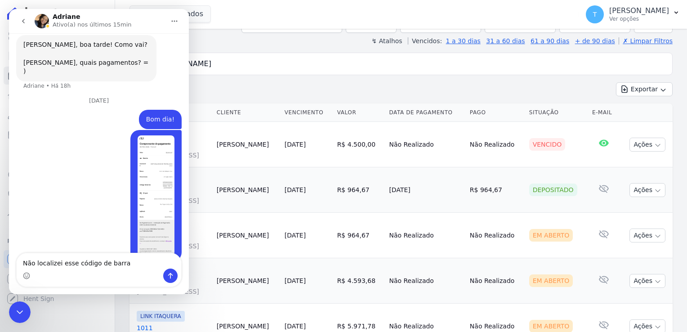
type textarea "Não localizei esse código de barras"
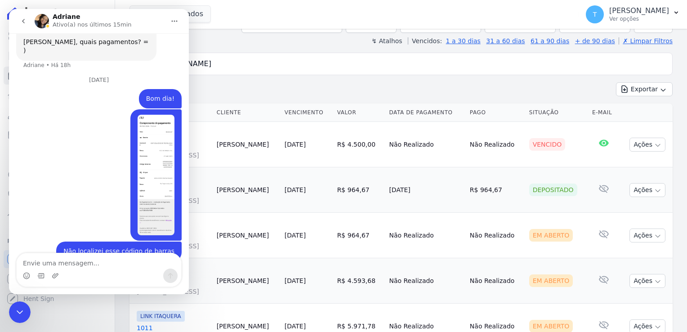
click at [18, 305] on div "Encerramento do Messenger da Intercom" at bounding box center [20, 312] width 22 height 22
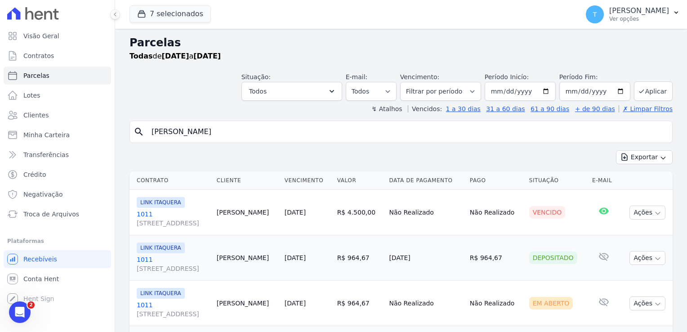
scroll to position [0, 0]
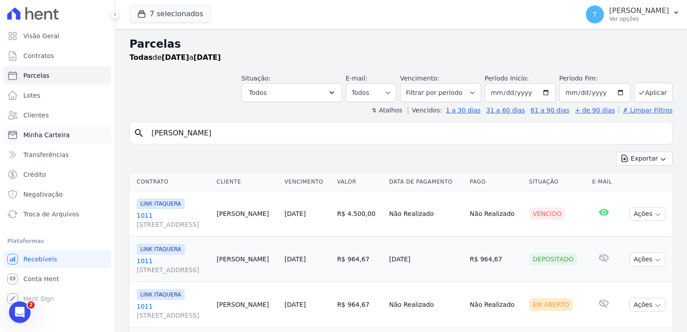
click at [54, 135] on span "Minha Carteira" at bounding box center [46, 134] width 46 height 9
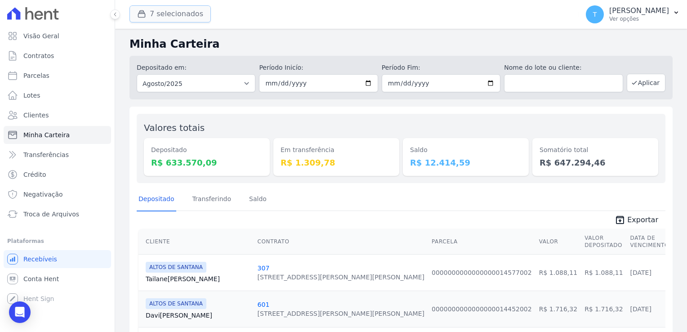
click at [192, 15] on button "7 selecionados" at bounding box center [169, 13] width 81 height 17
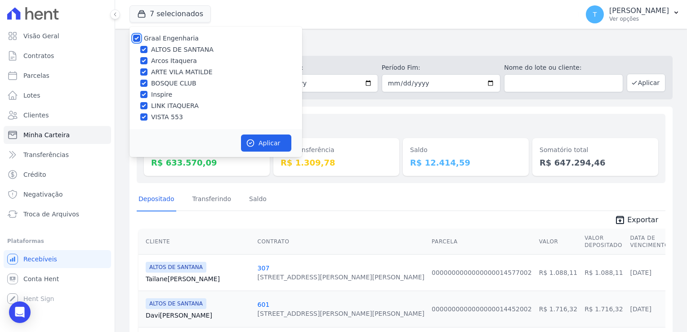
click at [138, 38] on input "Graal Engenharia" at bounding box center [136, 38] width 7 height 7
checkbox input "false"
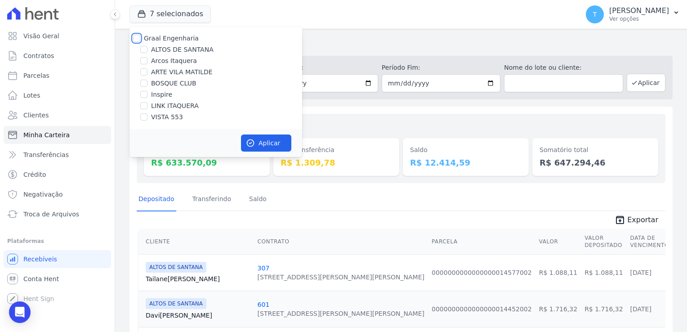
checkbox input "false"
click at [23, 309] on icon "Open Intercom Messenger" at bounding box center [19, 312] width 10 height 12
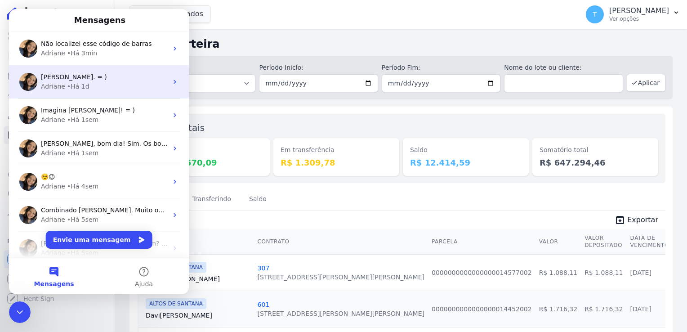
click at [85, 91] on div "Imagina Thayna. = ) Adriane • Há 1d" at bounding box center [99, 81] width 180 height 33
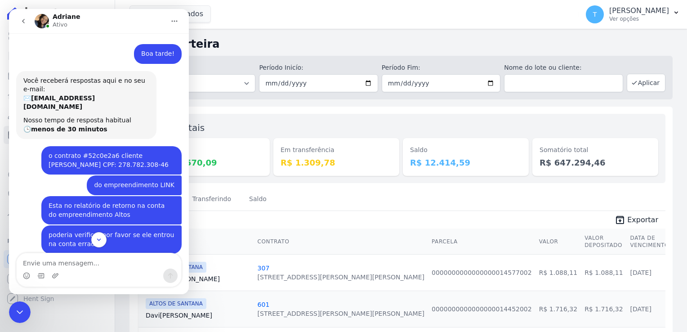
click at [19, 315] on icon "Encerramento do Messenger da Intercom" at bounding box center [19, 312] width 11 height 11
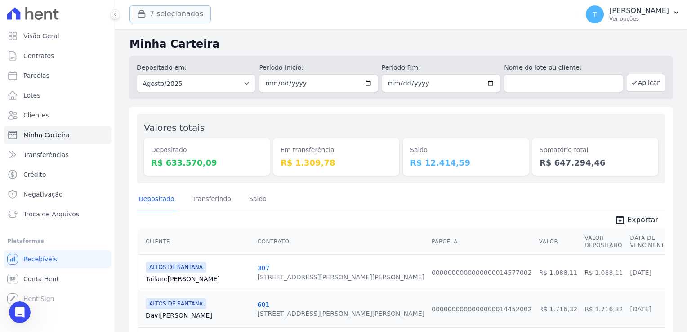
click at [160, 18] on button "7 selecionados" at bounding box center [169, 13] width 81 height 17
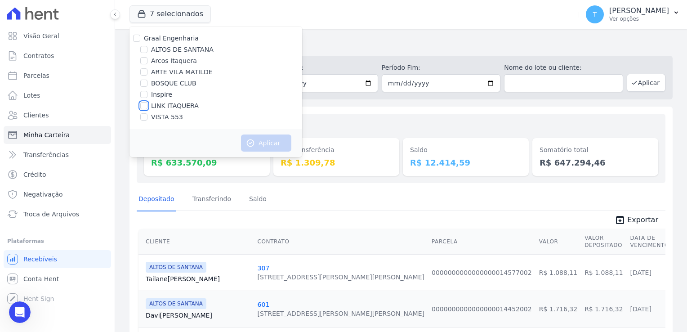
click at [142, 105] on input "LINK ITAQUERA" at bounding box center [143, 105] width 7 height 7
checkbox input "true"
click at [263, 142] on button "Aplicar" at bounding box center [266, 142] width 50 height 17
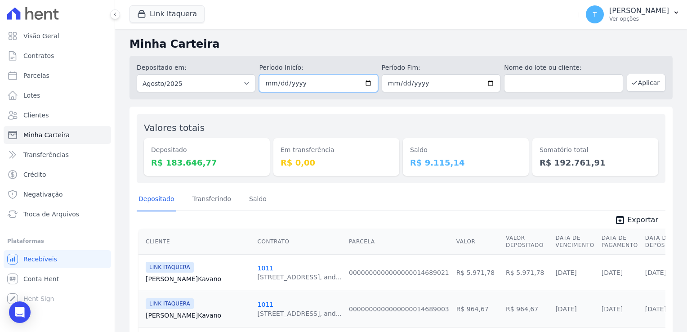
click at [365, 84] on input "[DATE]" at bounding box center [318, 83] width 119 height 18
type input "2025-08-12"
click at [489, 83] on input "[DATE]" at bounding box center [441, 83] width 119 height 18
type input "2025-08-12"
click at [648, 74] on button "Aplicar" at bounding box center [646, 83] width 39 height 18
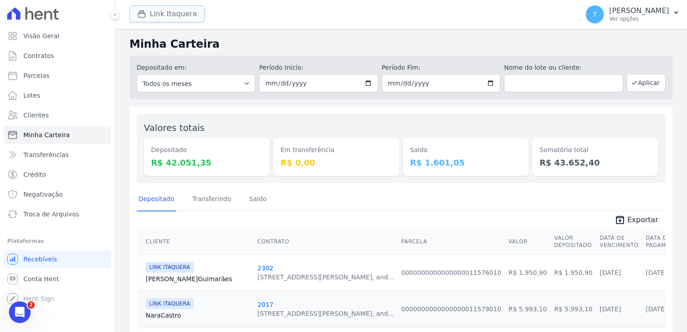
click at [163, 12] on button "Link Itaquera" at bounding box center [166, 13] width 75 height 17
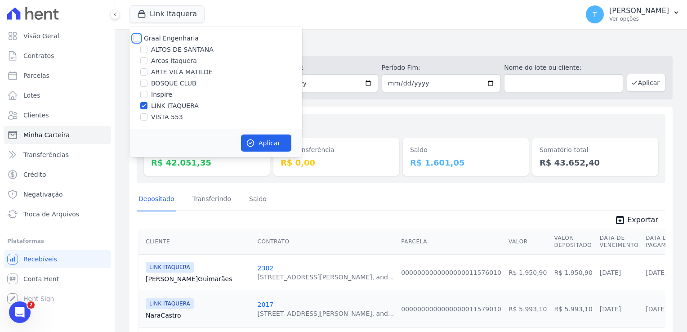
click at [134, 37] on input "Graal Engenharia" at bounding box center [136, 38] width 7 height 7
checkbox input "true"
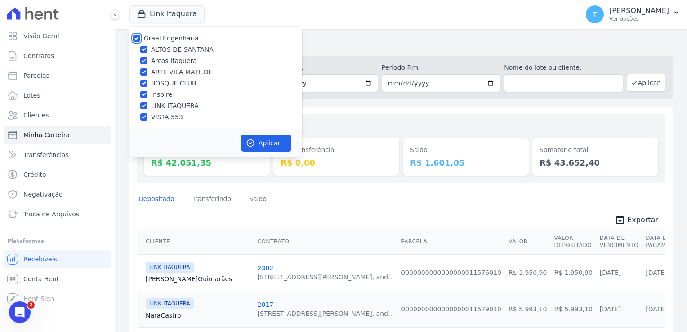
checkbox input "true"
click at [135, 37] on input "Graal Engenharia" at bounding box center [136, 38] width 7 height 7
checkbox input "false"
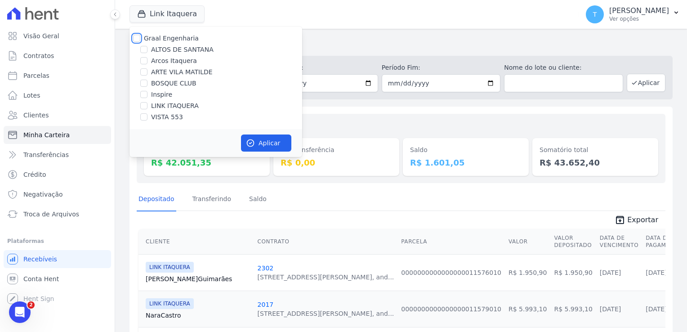
checkbox input "false"
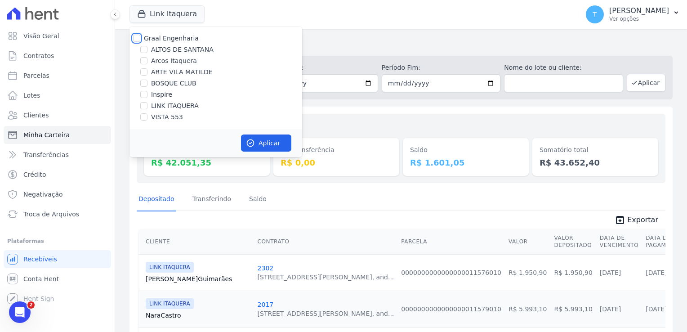
checkbox input "false"
click at [145, 50] on input "ALTOS DE SANTANA" at bounding box center [143, 49] width 7 height 7
checkbox input "true"
click at [276, 148] on button "Aplicar" at bounding box center [266, 142] width 50 height 17
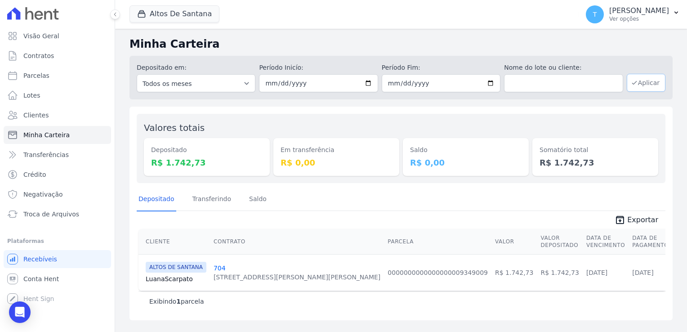
click at [647, 85] on button "Aplicar" at bounding box center [646, 83] width 39 height 18
drag, startPoint x: 176, startPoint y: 21, endPoint x: 174, endPoint y: 15, distance: 6.4
click at [176, 21] on button "Altos De Santana" at bounding box center [174, 13] width 90 height 17
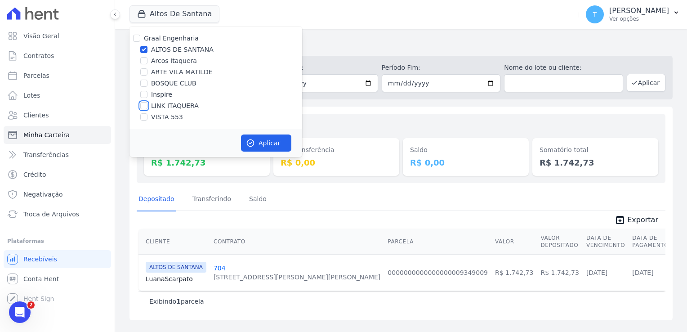
click at [147, 105] on input "LINK ITAQUERA" at bounding box center [143, 105] width 7 height 7
checkbox input "true"
click at [145, 52] on input "ALTOS DE SANTANA" at bounding box center [143, 49] width 7 height 7
checkbox input "false"
click at [272, 145] on button "Aplicar" at bounding box center [266, 142] width 50 height 17
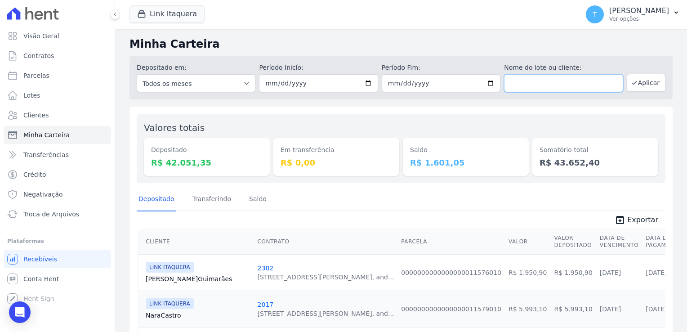
click at [514, 83] on input "text" at bounding box center [563, 83] width 119 height 18
paste input "[PERSON_NAME] [PERSON_NAME]"
type input "[PERSON_NAME] [PERSON_NAME]"
click at [649, 83] on button "Aplicar" at bounding box center [646, 83] width 39 height 18
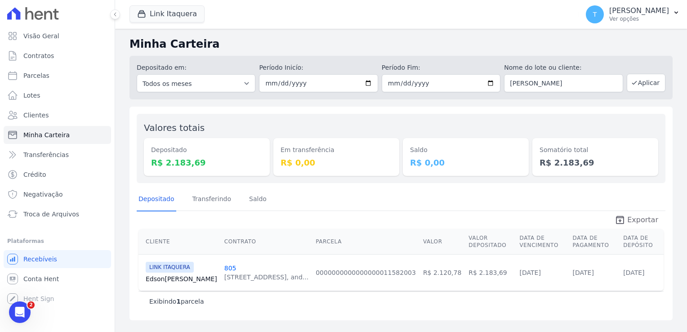
click at [625, 220] on icon "unarchive" at bounding box center [620, 219] width 11 height 11
click at [627, 213] on span "unarchive Exportar" at bounding box center [401, 219] width 529 height 16
click at [625, 220] on icon "unarchive" at bounding box center [620, 219] width 11 height 11
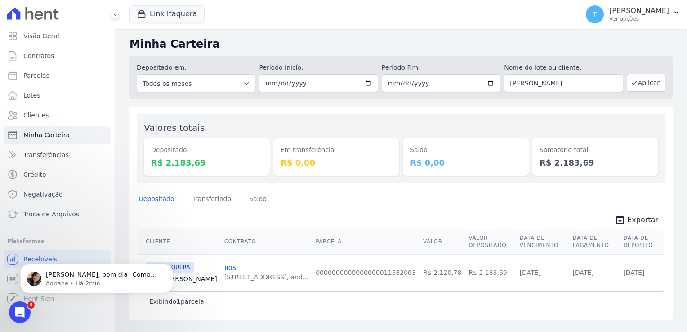
click at [18, 311] on icon "Abertura do Messenger da Intercom" at bounding box center [20, 312] width 15 height 15
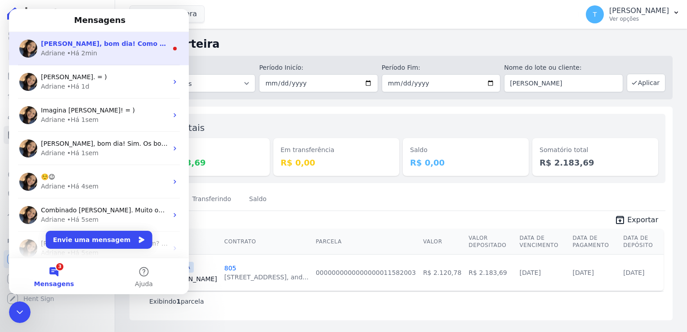
click at [120, 54] on div "Adriane • Há 2min" at bounding box center [104, 53] width 127 height 9
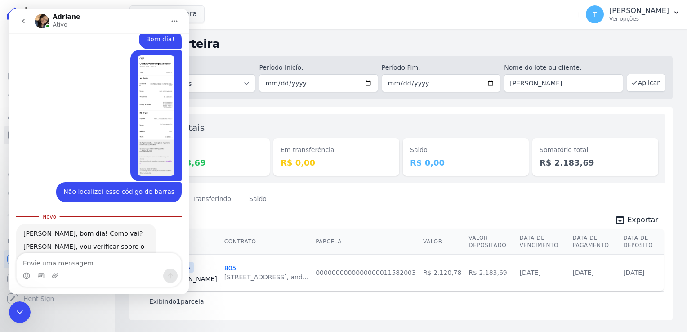
scroll to position [345, 0]
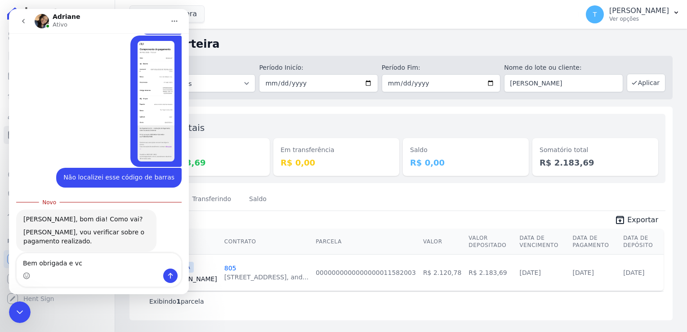
type textarea "Bem obrigada e vc?"
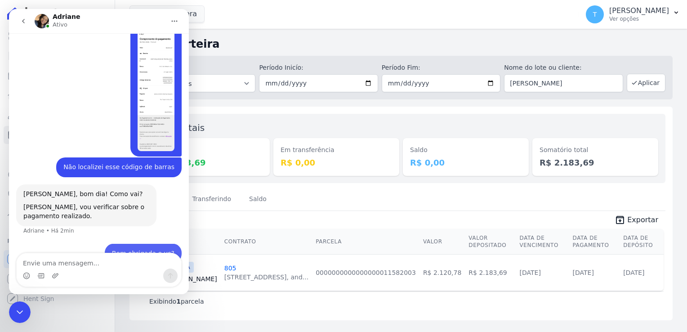
scroll to position [357, 0]
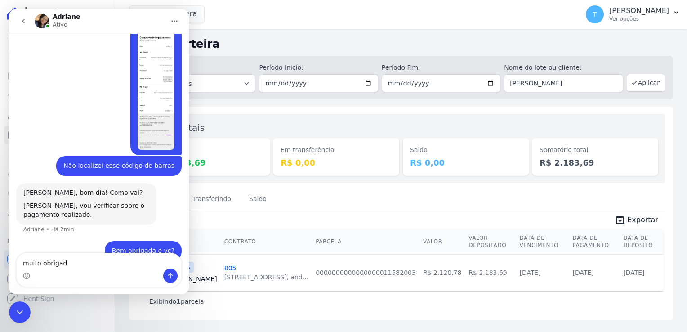
type textarea "muito obrigada"
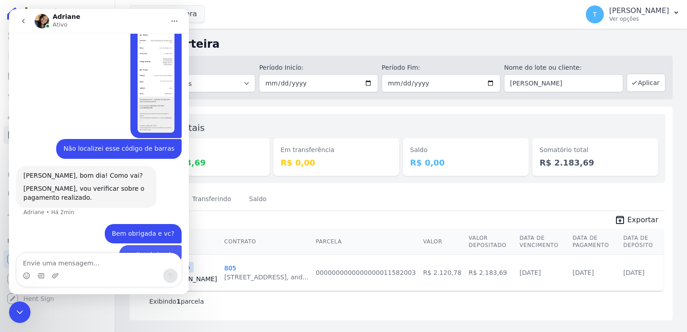
scroll to position [378, 0]
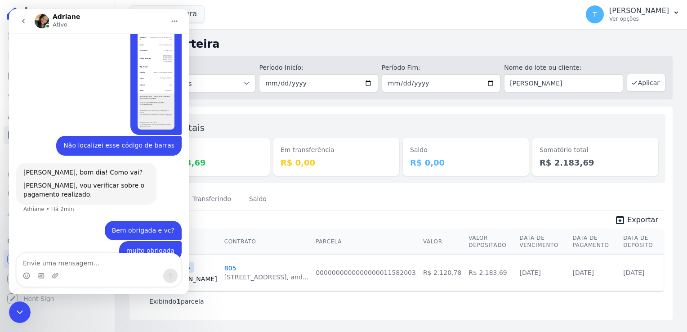
click at [19, 310] on icon "Encerramento do Messenger da Intercom" at bounding box center [19, 312] width 11 height 11
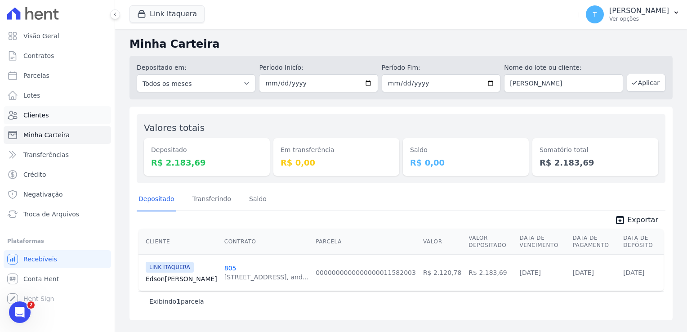
click at [59, 114] on link "Clientes" at bounding box center [57, 115] width 107 height 18
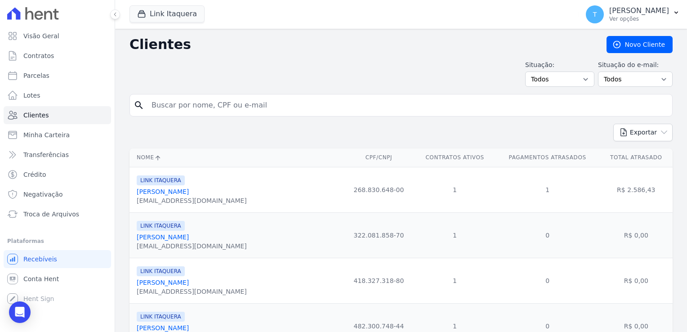
click at [207, 110] on input "search" at bounding box center [407, 105] width 522 height 18
paste input "Ana Flávia Pesseti"
type input "Ana Flávia Pesseti"
click at [613, 124] on button "Exportar" at bounding box center [642, 133] width 59 height 18
click at [332, 102] on input "Ana Flávia Pesseti" at bounding box center [407, 105] width 522 height 18
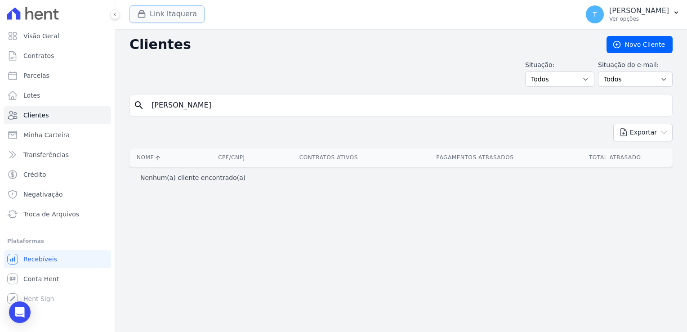
click at [155, 17] on button "Link Itaquera" at bounding box center [166, 13] width 75 height 17
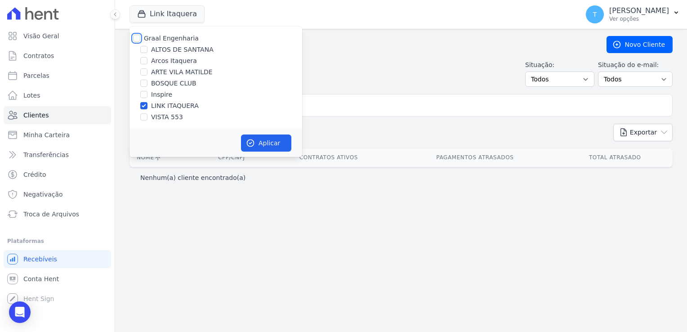
click at [137, 40] on input "Graal Engenharia" at bounding box center [136, 38] width 7 height 7
checkbox input "true"
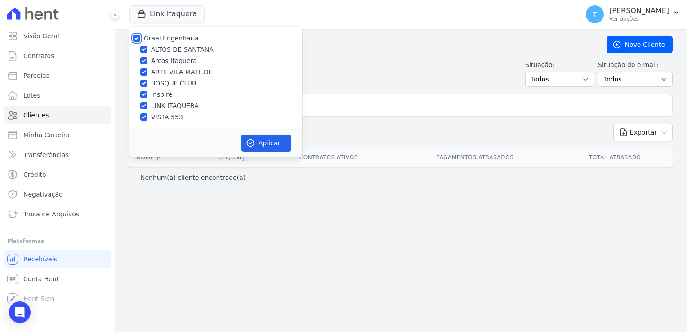
checkbox input "true"
click at [271, 150] on button "Aplicar" at bounding box center [266, 142] width 50 height 17
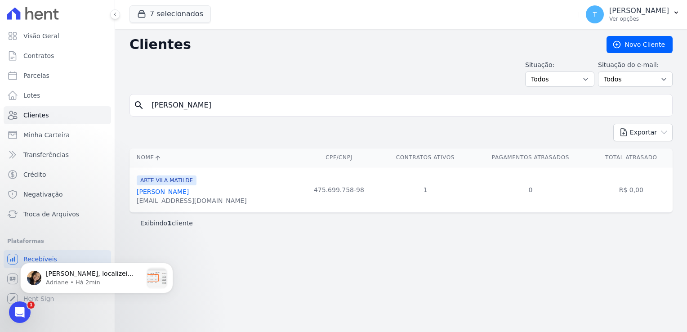
click at [20, 309] on icon "Abertura do Messenger da Intercom" at bounding box center [20, 311] width 6 height 7
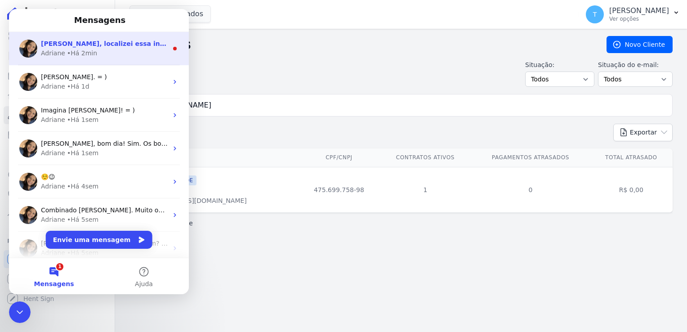
click at [111, 40] on span "Thayna, localizei essa informação internamente: Vou analisar detalhadamente sob…" at bounding box center [323, 43] width 565 height 7
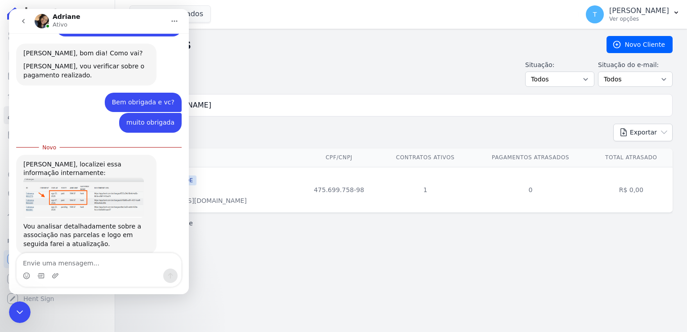
scroll to position [499, 0]
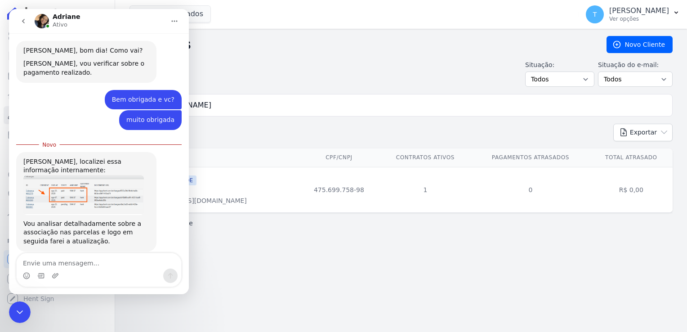
click at [85, 183] on img "Adriane diz…" at bounding box center [83, 195] width 120 height 40
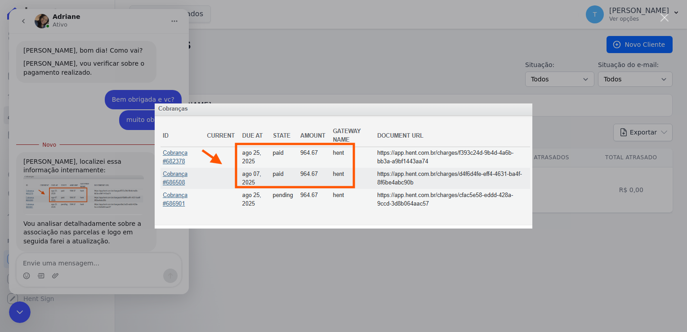
click at [85, 272] on div "Messenger da Intercom" at bounding box center [343, 166] width 687 height 332
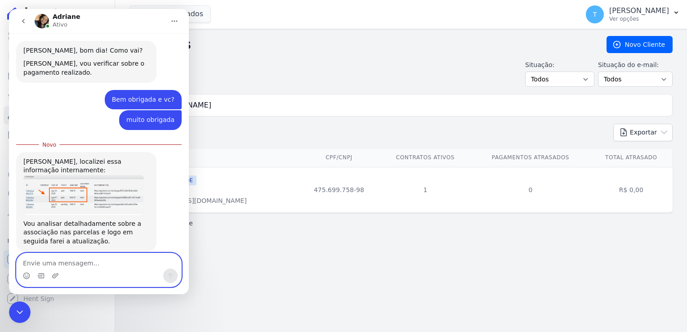
click at [82, 267] on textarea "Envie uma mensagem..." at bounding box center [99, 260] width 165 height 15
type textarea "E"
type textarea "Ok, o pagamento foi efetuado no mesmo boleto?"
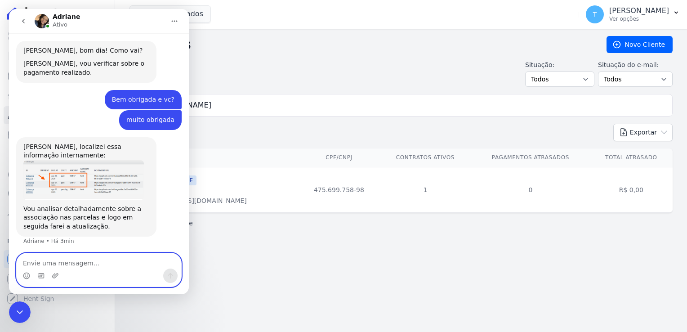
scroll to position [520, 0]
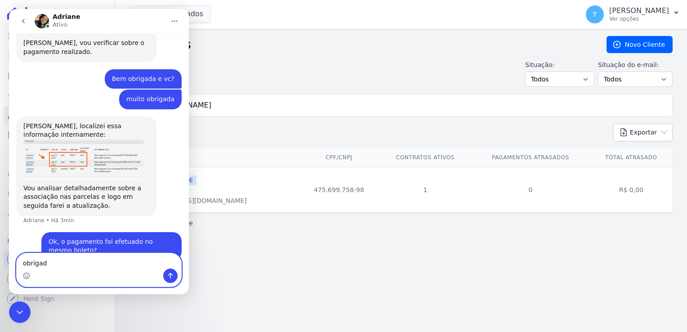
type textarea "obrigada"
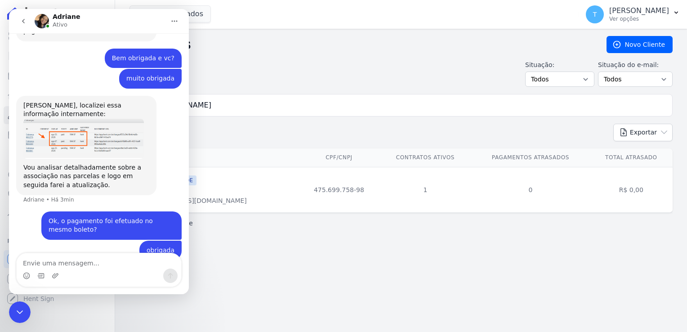
click at [27, 313] on div "Encerramento do Messenger da Intercom" at bounding box center [20, 312] width 22 height 22
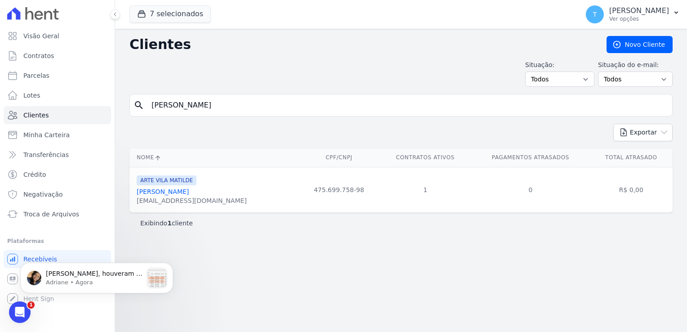
scroll to position [631, 0]
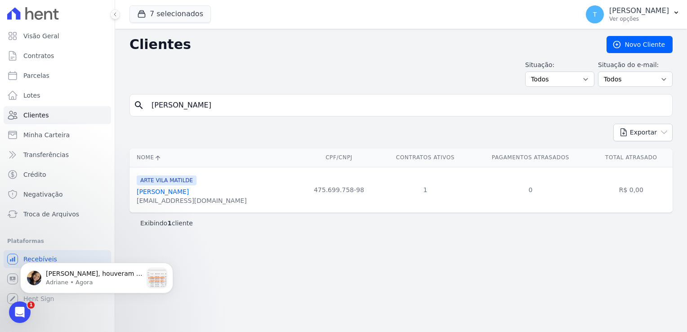
click at [20, 313] on icon "Abertura do Messenger da Intercom" at bounding box center [20, 312] width 15 height 15
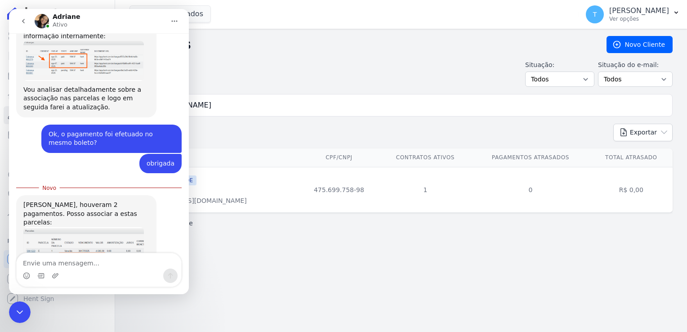
scroll to position [646, 0]
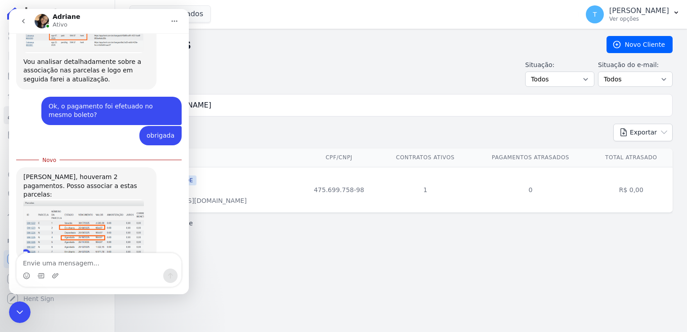
click at [78, 199] on img "Adriane diz…" at bounding box center [83, 226] width 120 height 55
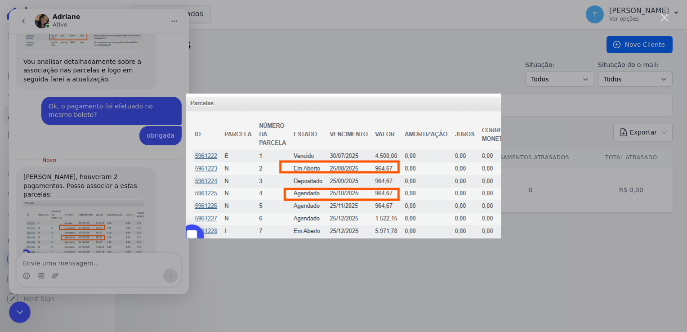
click at [85, 265] on div "Messenger da Intercom" at bounding box center [343, 166] width 687 height 332
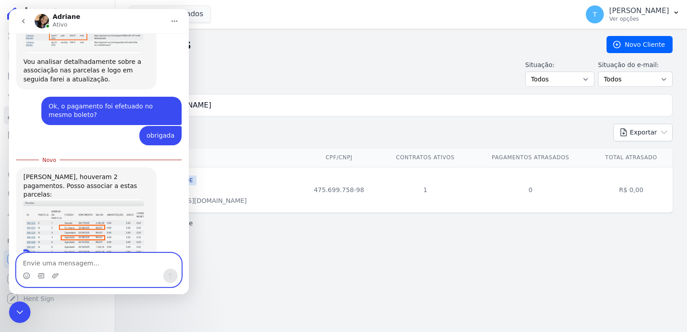
click at [79, 265] on textarea "Envie uma mensagem..." at bounding box center [99, 260] width 165 height 15
type textarea "Associar no mês 10/025 pf"
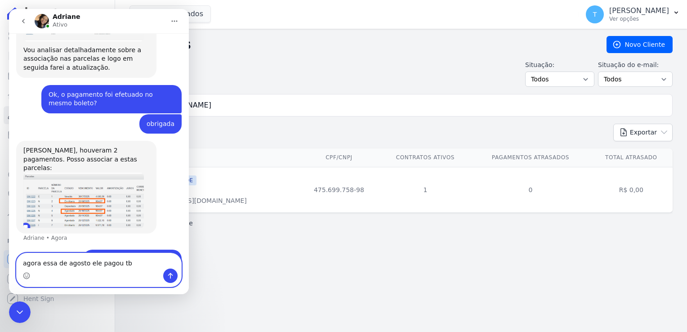
type textarea "agora essa de agosto ele pagou tbm"
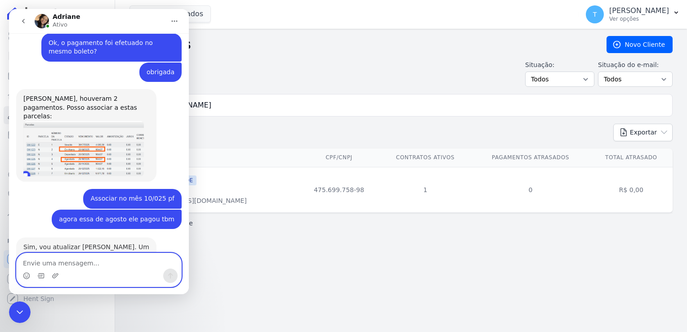
scroll to position [714, 0]
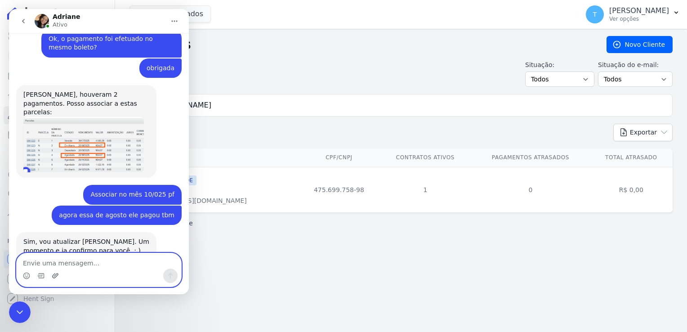
click at [54, 274] on icon "Upload do anexo" at bounding box center [55, 275] width 6 height 5
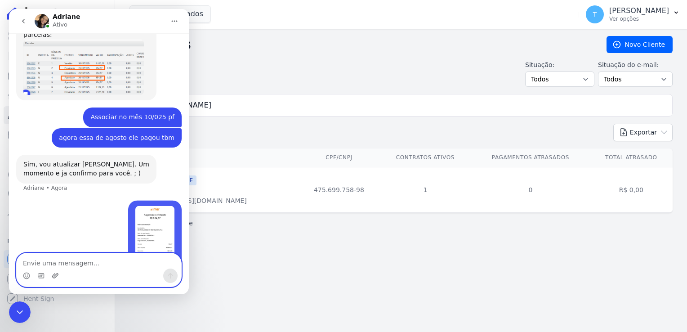
scroll to position [852, 0]
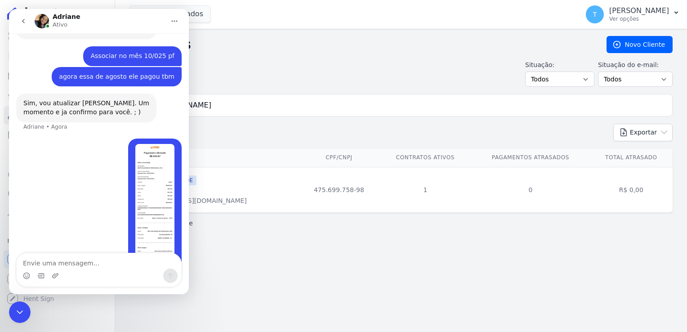
click at [18, 311] on icon "Encerramento do Messenger da Intercom" at bounding box center [19, 312] width 11 height 11
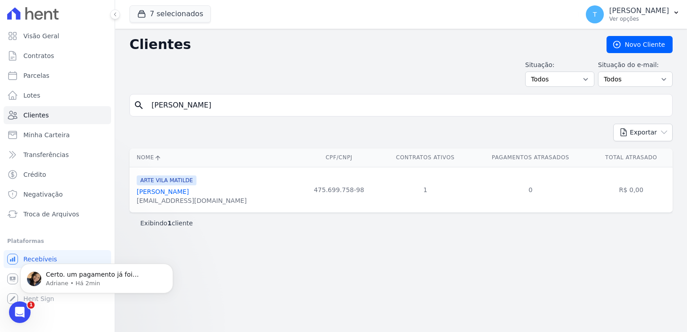
scroll to position [888, 0]
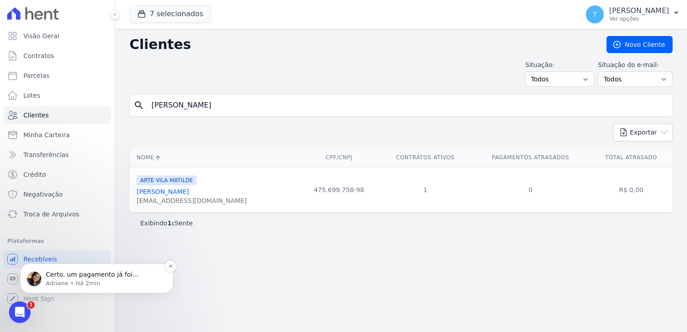
click at [60, 281] on p "Adriane • Há 2min" at bounding box center [104, 283] width 116 height 8
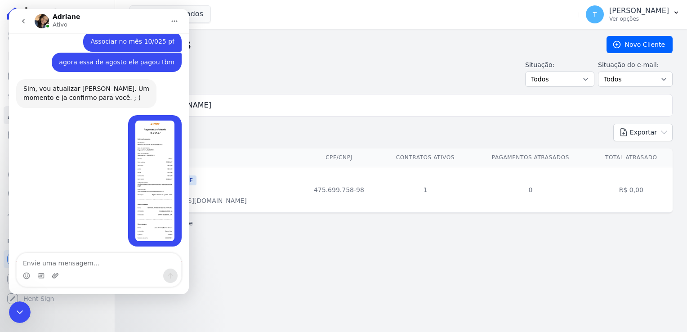
scroll to position [903, 0]
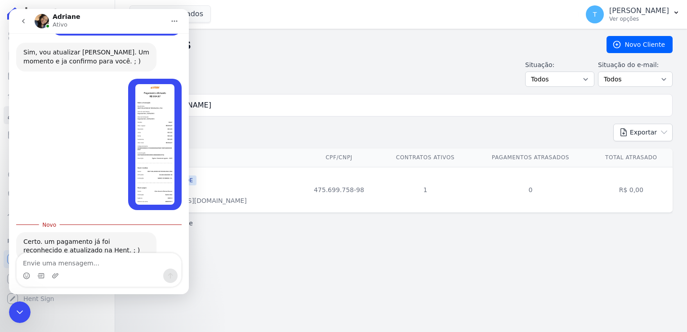
click at [81, 260] on textarea "Envie uma mensagem..." at bounding box center [99, 260] width 165 height 15
type textarea "o"
type textarea "Muito obrigada"
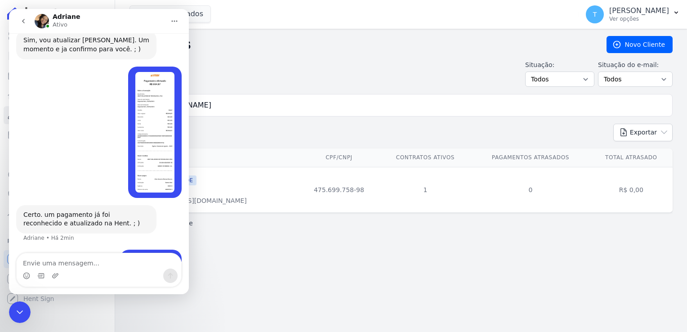
click at [94, 67] on div "Thayna • Há 3min" at bounding box center [98, 136] width 165 height 138
click at [203, 49] on h2 "Clientes" at bounding box center [360, 44] width 463 height 16
click at [178, 21] on button "Início" at bounding box center [174, 21] width 17 height 17
drag, startPoint x: 16, startPoint y: 311, endPoint x: 35, endPoint y: 602, distance: 291.5
click at [16, 311] on icon "Encerramento do Messenger da Intercom" at bounding box center [19, 312] width 11 height 11
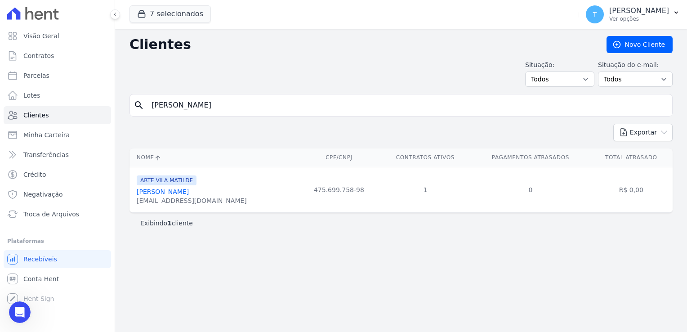
drag, startPoint x: 221, startPoint y: 102, endPoint x: 123, endPoint y: 102, distance: 98.0
click at [123, 102] on div "Clientes Novo Cliente Situação: Todos Adimplentes Inadimplentes Situação do e-m…" at bounding box center [401, 180] width 572 height 303
type input "[PERSON_NAME]"
click at [310, 107] on input "[PERSON_NAME]" at bounding box center [407, 105] width 522 height 18
click at [38, 75] on span "Parcelas" at bounding box center [36, 75] width 26 height 9
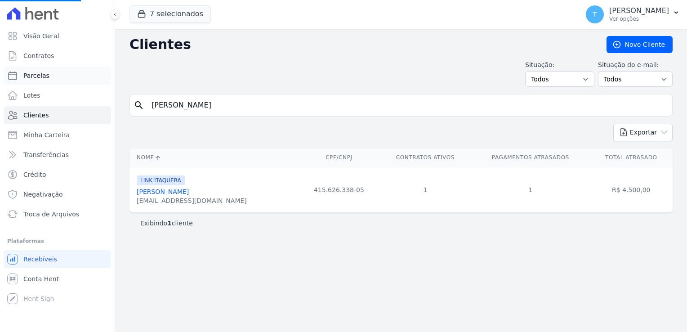
select select
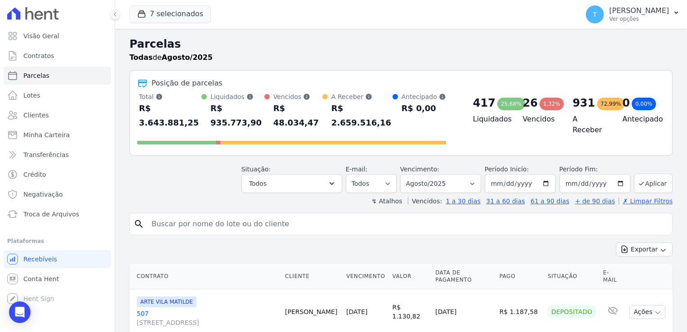
click at [192, 215] on input "search" at bounding box center [407, 224] width 522 height 18
paste input "[PERSON_NAME]"
type input "[PERSON_NAME]"
click at [266, 215] on input "[PERSON_NAME]" at bounding box center [407, 224] width 522 height 18
select select
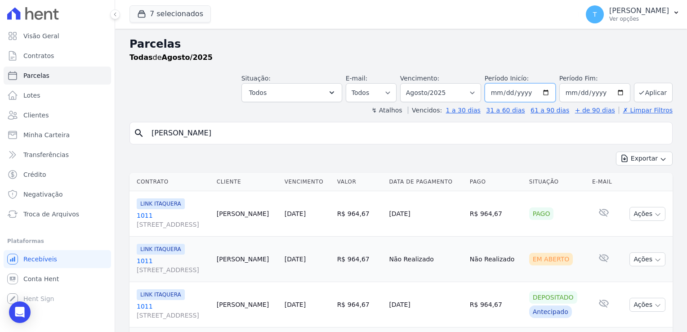
click at [548, 88] on input "[DATE]" at bounding box center [520, 92] width 71 height 19
click at [548, 90] on input "[DATE]" at bounding box center [520, 92] width 71 height 19
type input "[DATE]"
click at [651, 95] on button "Aplicar" at bounding box center [653, 92] width 39 height 19
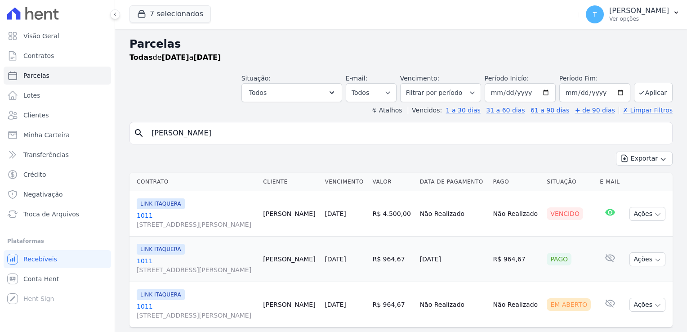
select select
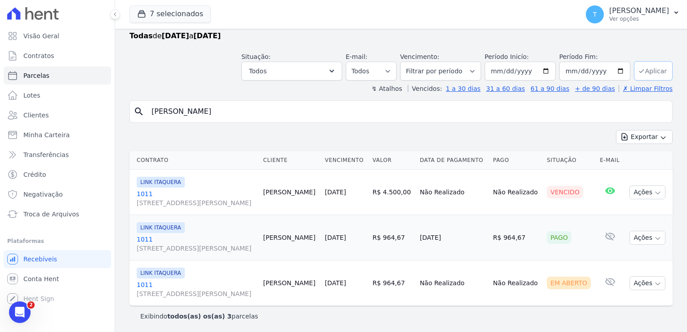
click at [645, 75] on button "Aplicar" at bounding box center [653, 70] width 39 height 19
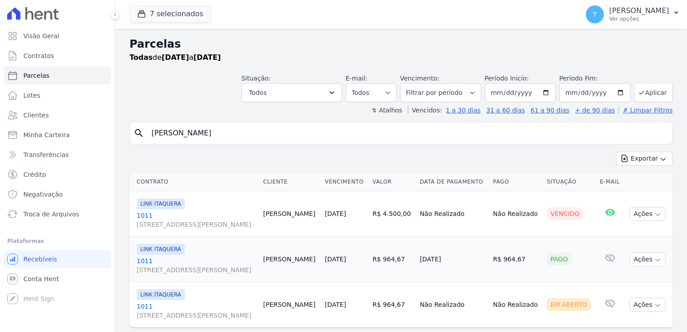
select select
click at [546, 91] on input "[DATE]" at bounding box center [520, 92] width 71 height 19
type input "[DATE]"
click at [644, 98] on button "Aplicar" at bounding box center [653, 92] width 39 height 19
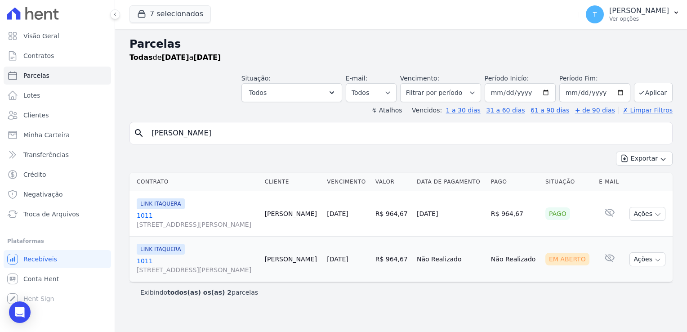
select select
click at [43, 75] on span "Parcelas" at bounding box center [36, 75] width 26 height 9
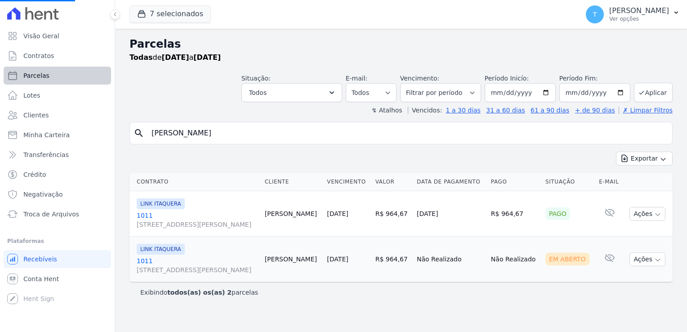
select select
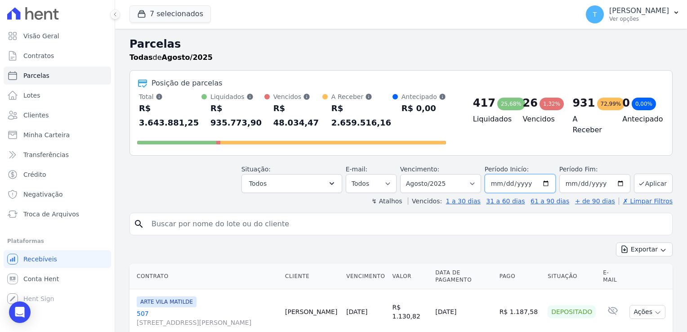
click at [547, 174] on input "[DATE]" at bounding box center [520, 183] width 71 height 19
click at [430, 215] on input "search" at bounding box center [407, 224] width 522 height 18
click at [542, 174] on input "[DATE]" at bounding box center [520, 183] width 71 height 19
type input "[DATE]"
click at [432, 215] on input "search" at bounding box center [407, 224] width 522 height 18
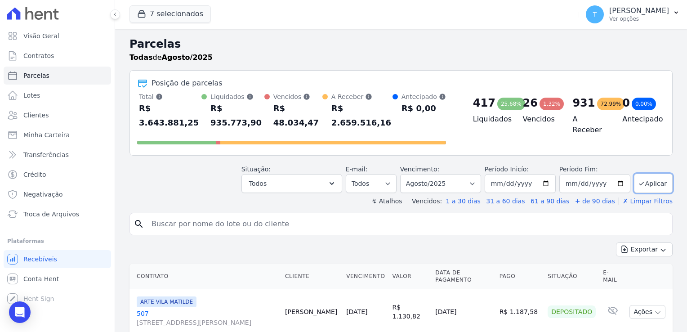
paste input "[PERSON_NAME]"
type input "[PERSON_NAME]"
click at [647, 174] on button "Aplicar" at bounding box center [653, 183] width 39 height 19
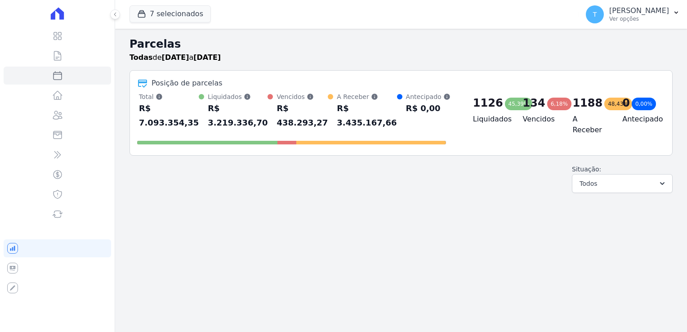
select select
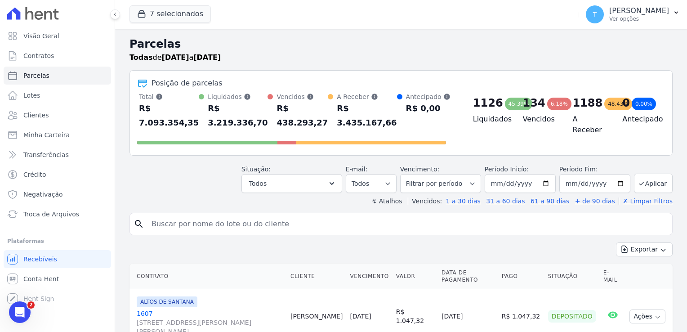
click at [208, 215] on input "search" at bounding box center [407, 224] width 522 height 18
paste input "[PERSON_NAME]"
type input "[PERSON_NAME]"
select select
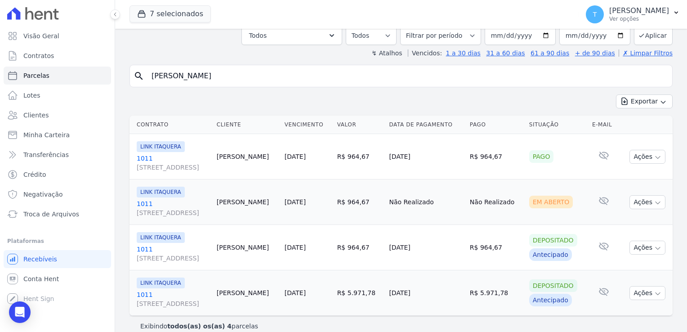
scroll to position [67, 0]
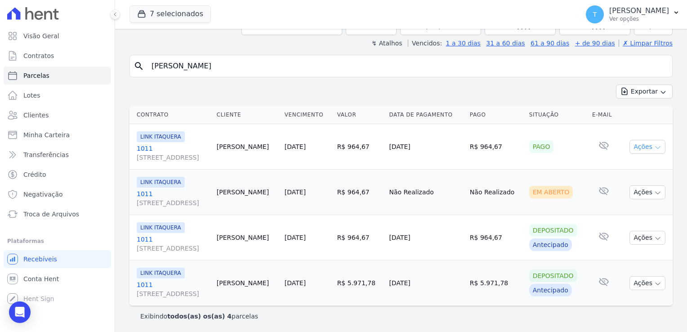
click at [654, 147] on icon "button" at bounding box center [657, 147] width 7 height 7
click at [209, 150] on link "1011 [STREET_ADDRESS]" at bounding box center [173, 153] width 73 height 18
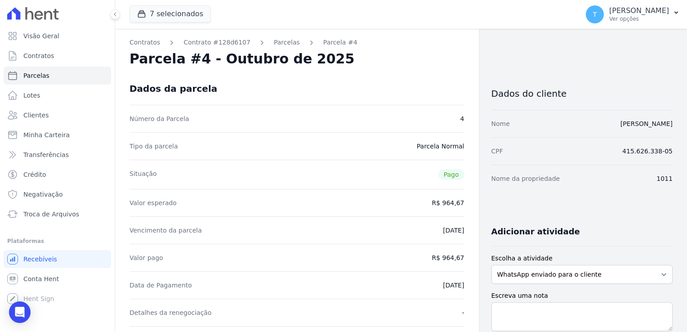
select select
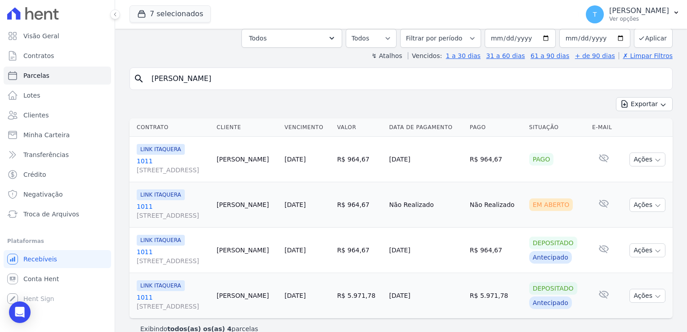
scroll to position [67, 0]
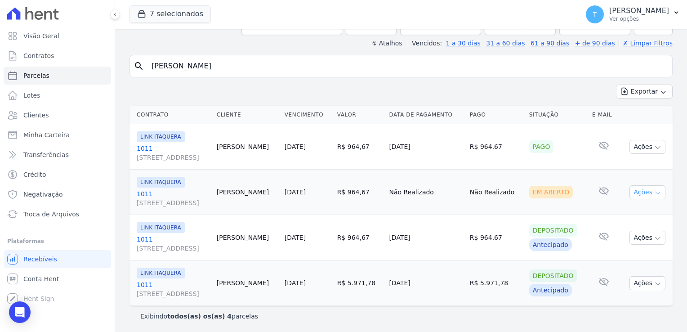
click at [654, 192] on icon "button" at bounding box center [657, 192] width 7 height 7
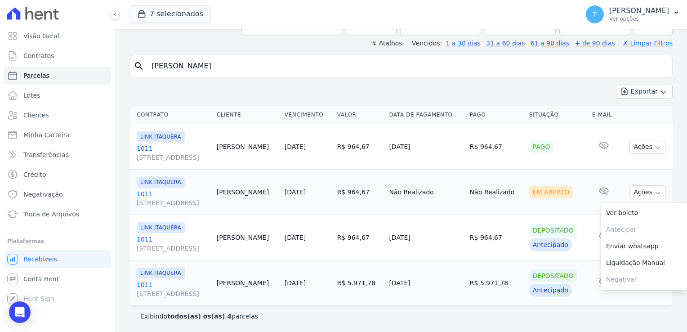
click at [139, 195] on link "1011 [STREET_ADDRESS]" at bounding box center [173, 198] width 73 height 18
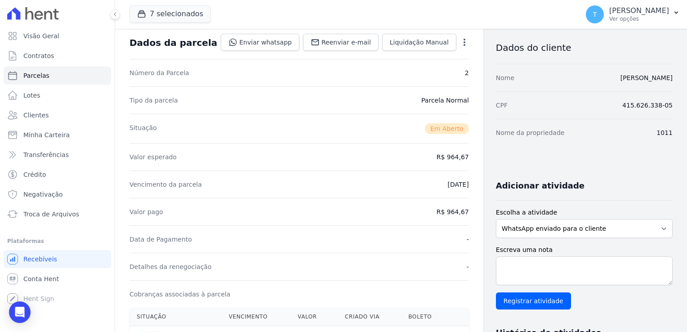
scroll to position [45, 0]
click at [14, 314] on div "Open Intercom Messenger" at bounding box center [20, 312] width 24 height 24
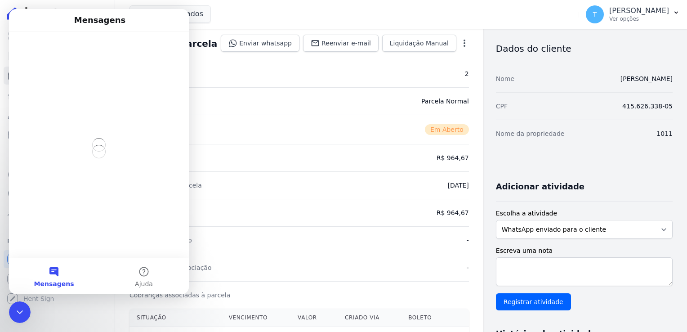
scroll to position [0, 0]
click at [16, 315] on icon "Encerramento do Messenger da Intercom" at bounding box center [19, 312] width 11 height 11
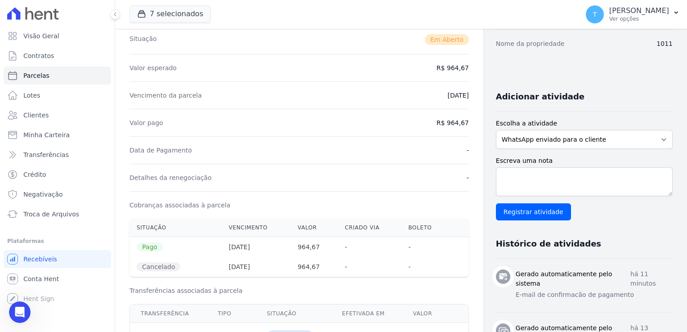
scroll to position [135, 0]
click at [25, 308] on div "Abertura do Messenger da Intercom" at bounding box center [20, 312] width 30 height 30
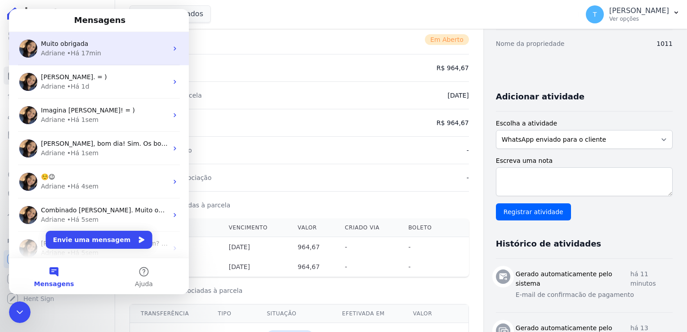
click at [92, 52] on div "• Há 17min" at bounding box center [84, 53] width 34 height 9
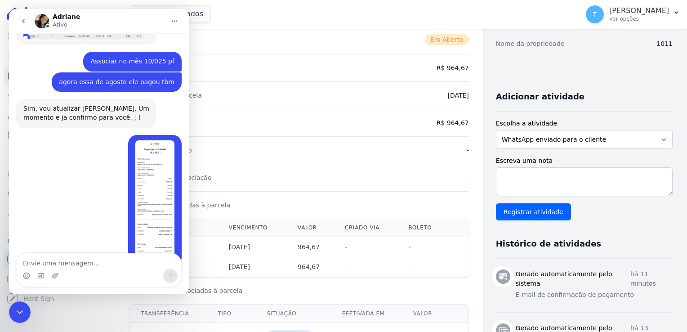
scroll to position [915, 0]
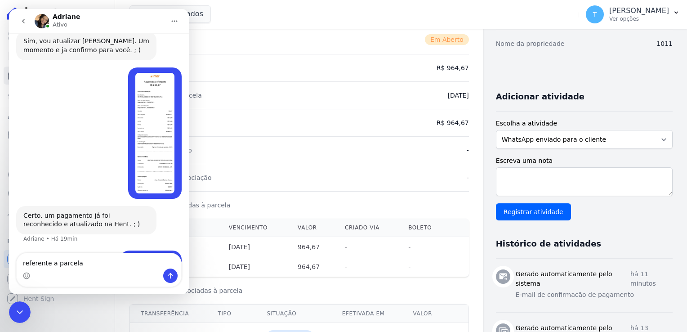
type textarea "referente a parcela 2"
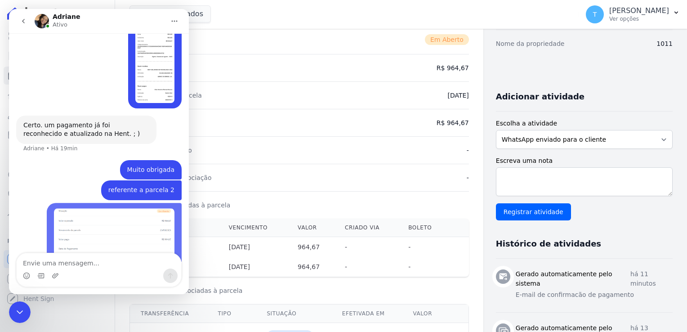
scroll to position [1032, 0]
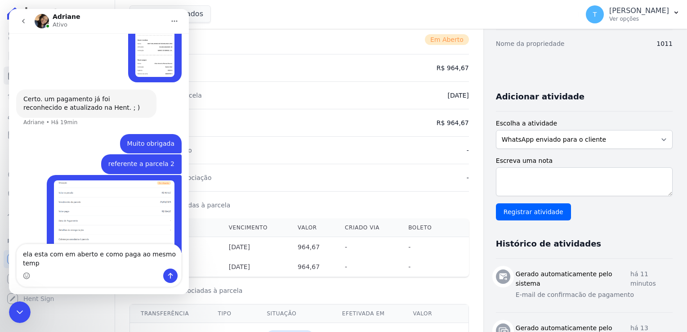
type textarea "ela esta com em aberto e como paga ao mesmo tempo"
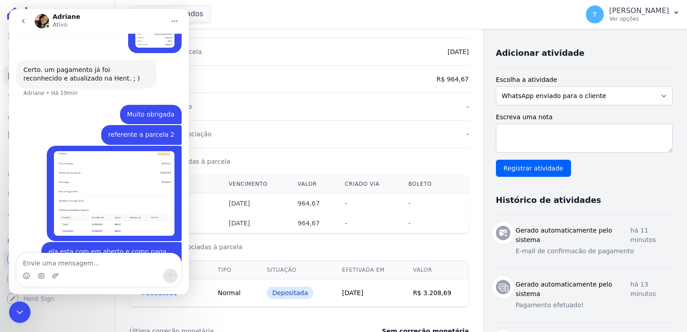
scroll to position [180, 0]
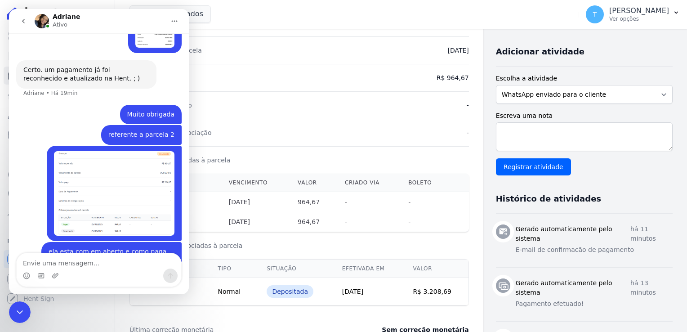
click at [122, 263] on textarea "Envie uma mensagem..." at bounding box center [99, 260] width 165 height 15
type textarea "e pelos comprovantes dele"
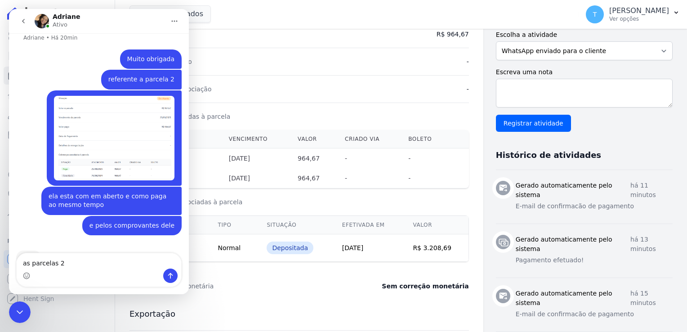
scroll to position [225, 0]
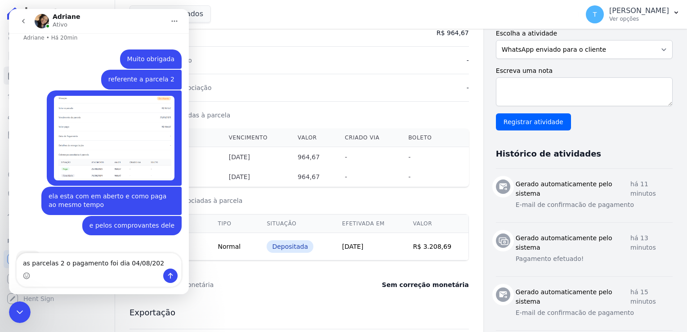
type textarea "as parcelas 2 o pagamento foi dia [DATE]"
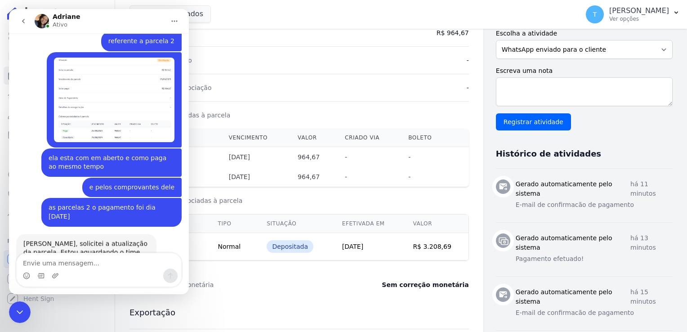
scroll to position [1155, 0]
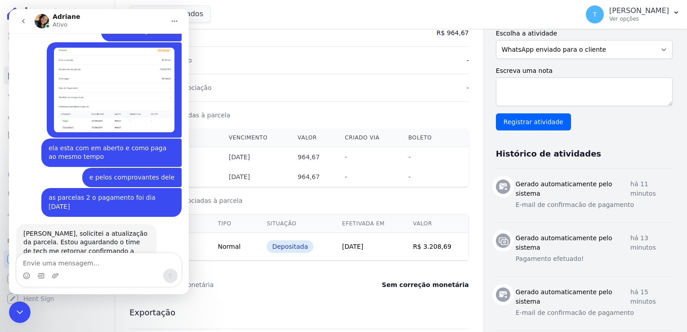
click at [102, 260] on textarea "Envie uma mensagem..." at bounding box center [99, 260] width 165 height 15
type textarea "o"
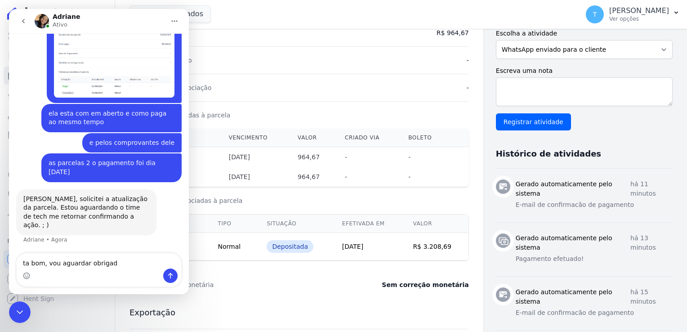
type textarea "ta bom, vou aguardar obrigada"
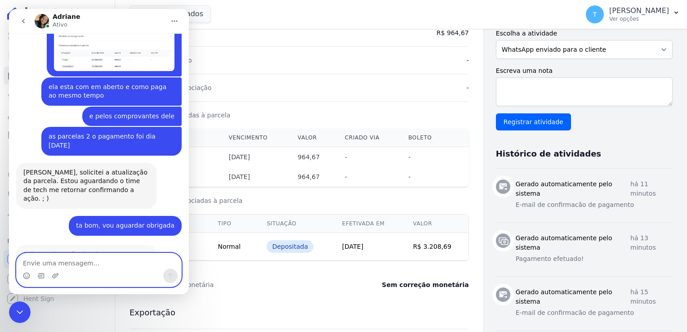
scroll to position [1230, 0]
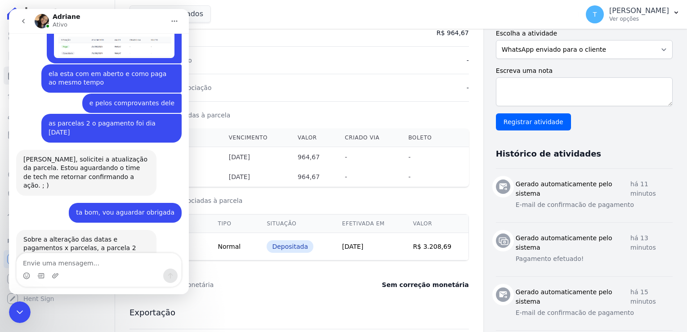
click at [137, 235] on div "Sobre a alteração das datas e pagamentos x parcelas, a parcela 2 consta que o p…" at bounding box center [86, 252] width 126 height 35
click at [100, 263] on textarea "Envie uma mensagem..." at bounding box center [99, 260] width 165 height 15
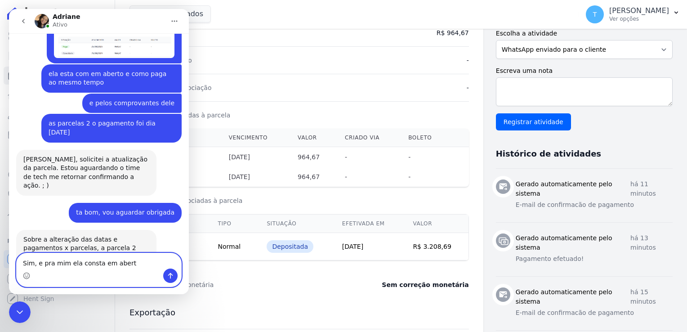
type textarea "Sim, e pra mim ela consta em aberto"
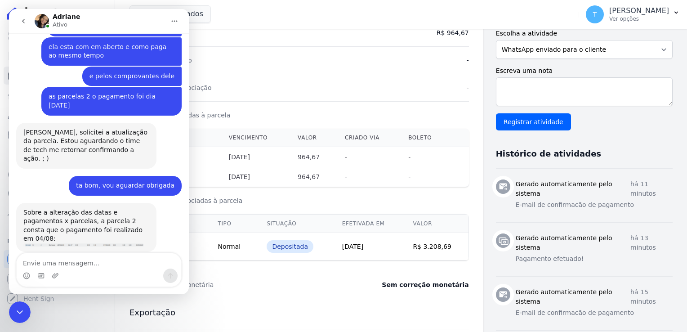
click at [20, 307] on icon "Encerramento do Messenger da Intercom" at bounding box center [19, 312] width 11 height 11
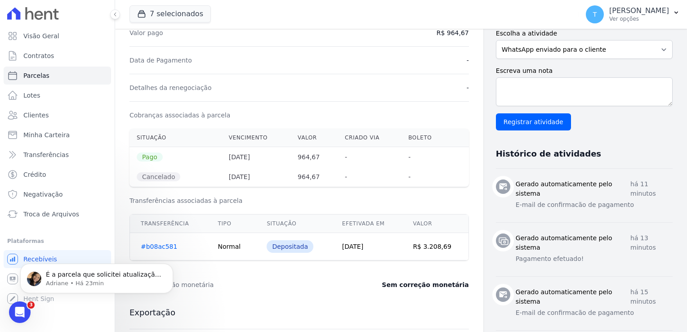
scroll to position [1301, 0]
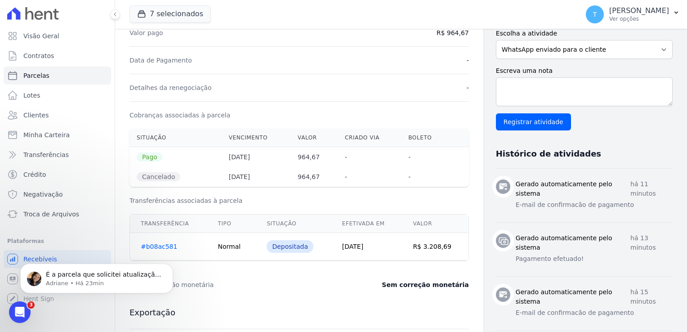
click at [24, 310] on icon "Abertura do Messenger da Intercom" at bounding box center [20, 312] width 15 height 15
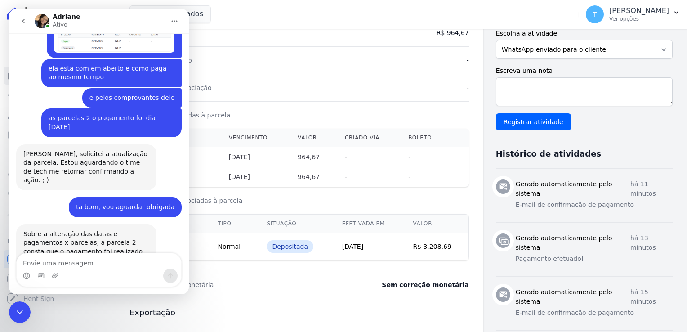
scroll to position [1307, 0]
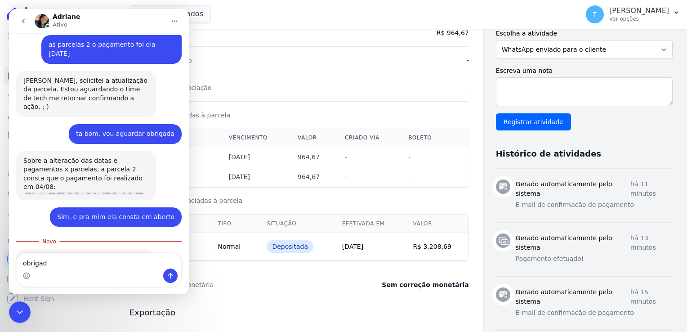
type textarea "obrigada"
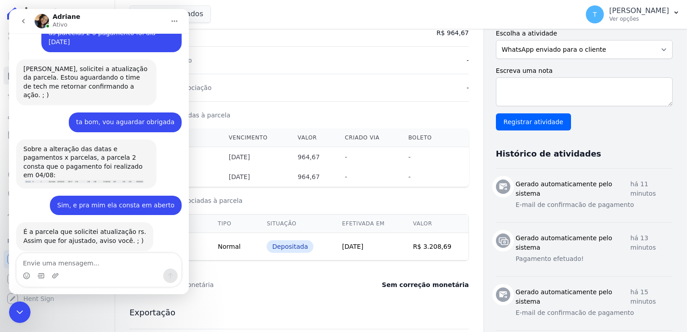
click at [19, 311] on icon "Encerramento do Messenger da Intercom" at bounding box center [19, 312] width 11 height 11
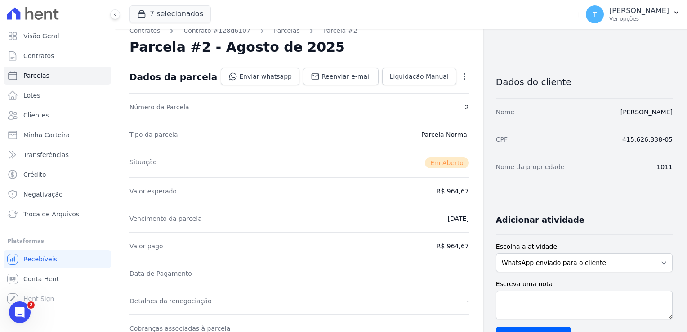
scroll to position [0, 0]
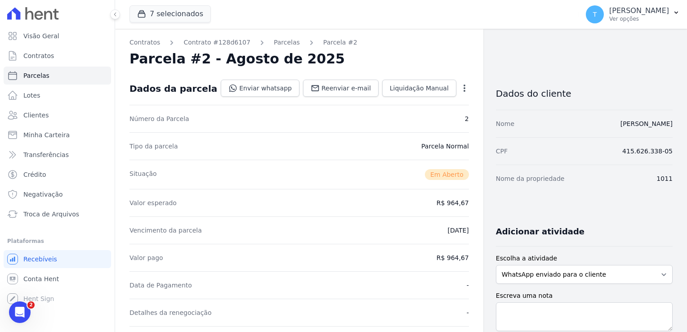
select select
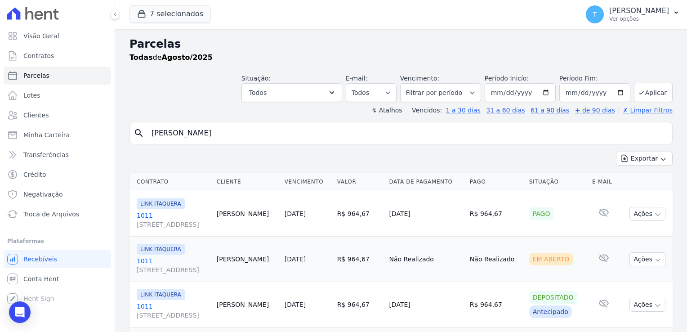
select select
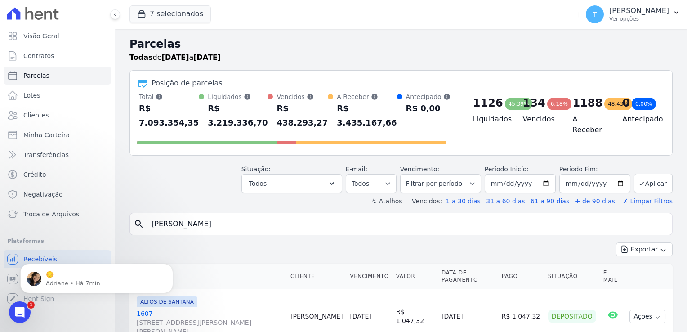
click at [23, 309] on icon "Abertura do Messenger da Intercom" at bounding box center [20, 312] width 15 height 15
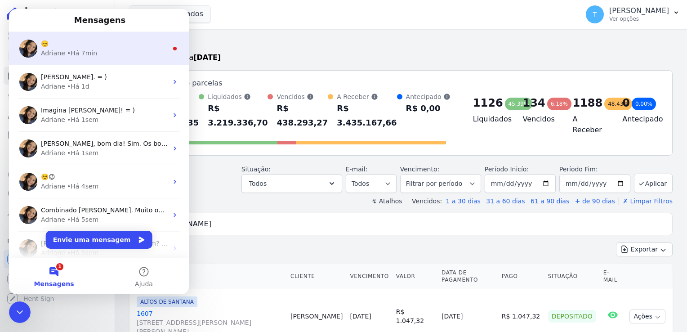
click at [140, 51] on div "Adriane • Há 7min" at bounding box center [104, 53] width 127 height 9
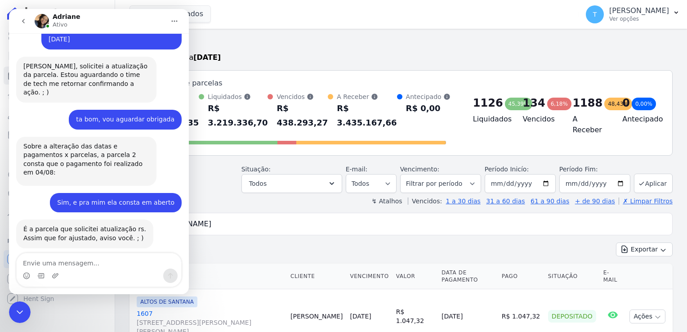
scroll to position [1400, 0]
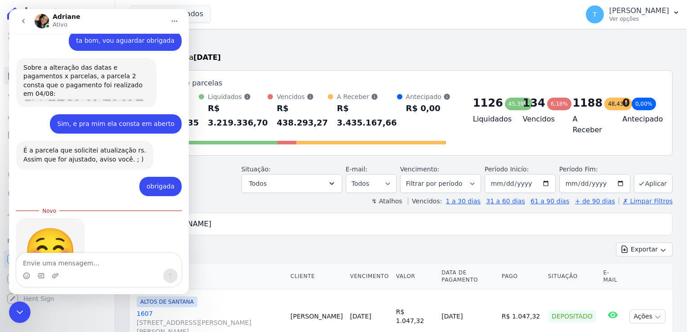
click at [18, 315] on icon "Encerramento do Messenger da Intercom" at bounding box center [19, 312] width 11 height 11
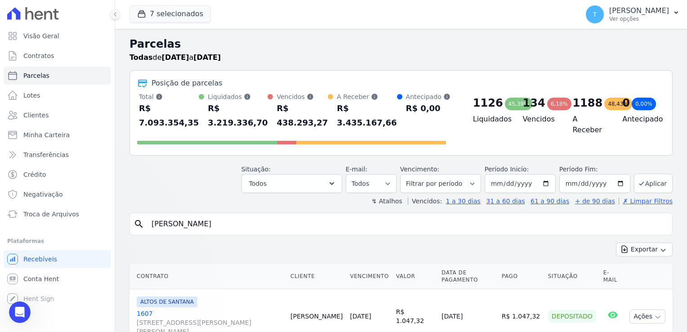
scroll to position [1286, 0]
